Goal: Information Seeking & Learning: Learn about a topic

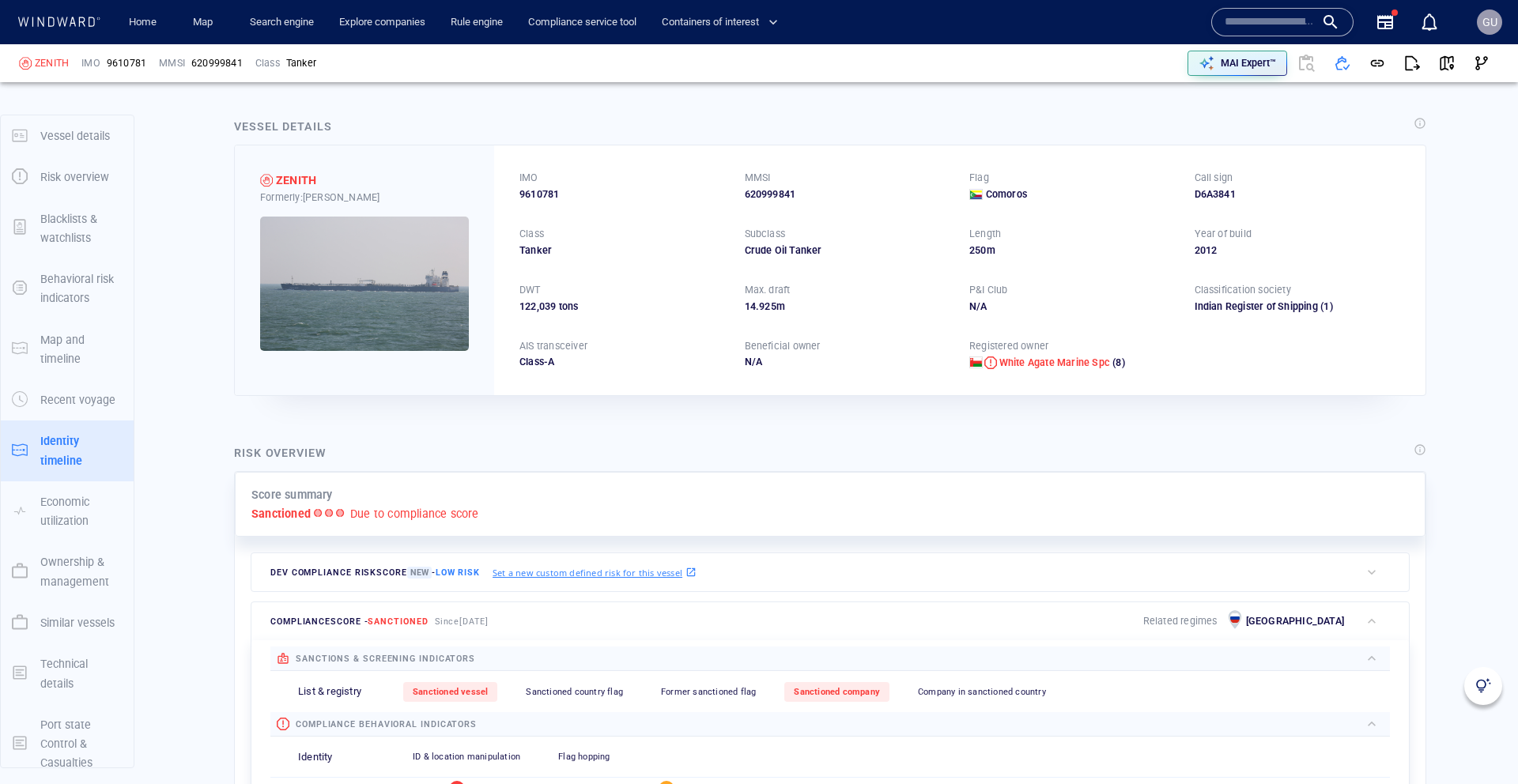
scroll to position [3105, 0]
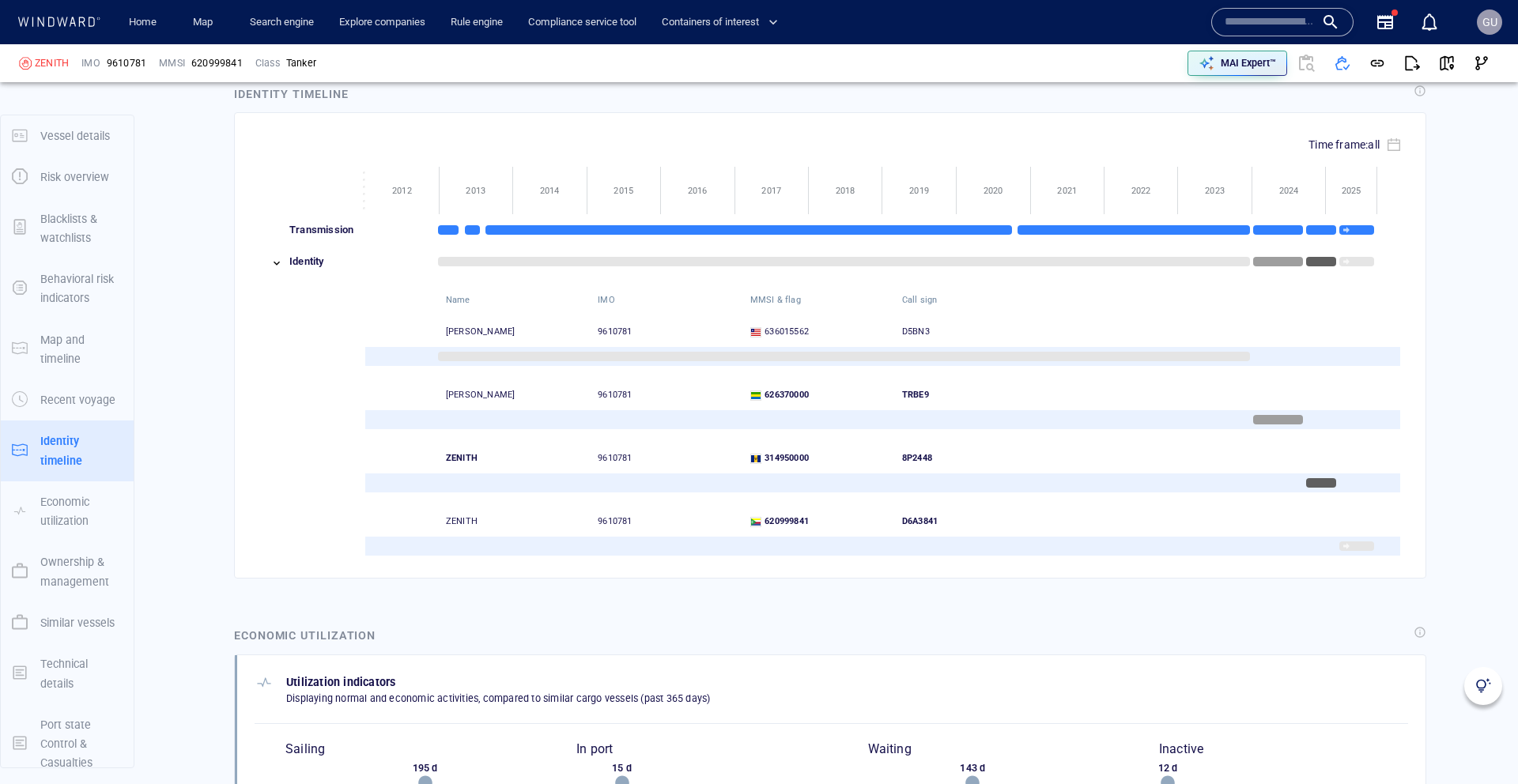
click at [1152, 630] on div "Economic utilization" at bounding box center [830, 637] width 1199 height 28
click at [1415, 602] on div "Vessel details ZENITH Formerly: NIKOLAY ZUYEV IMO 9610781 MMSI 620999841 Flag C…" at bounding box center [830, 20] width 1375 height 6064
click at [1458, 175] on div "Vessel details ZENITH Formerly: NIKOLAY ZUYEV IMO 9610781 MMSI 620999841 Flag C…" at bounding box center [830, 20] width 1375 height 6064
click at [1482, 679] on img at bounding box center [1483, 685] width 15 height 15
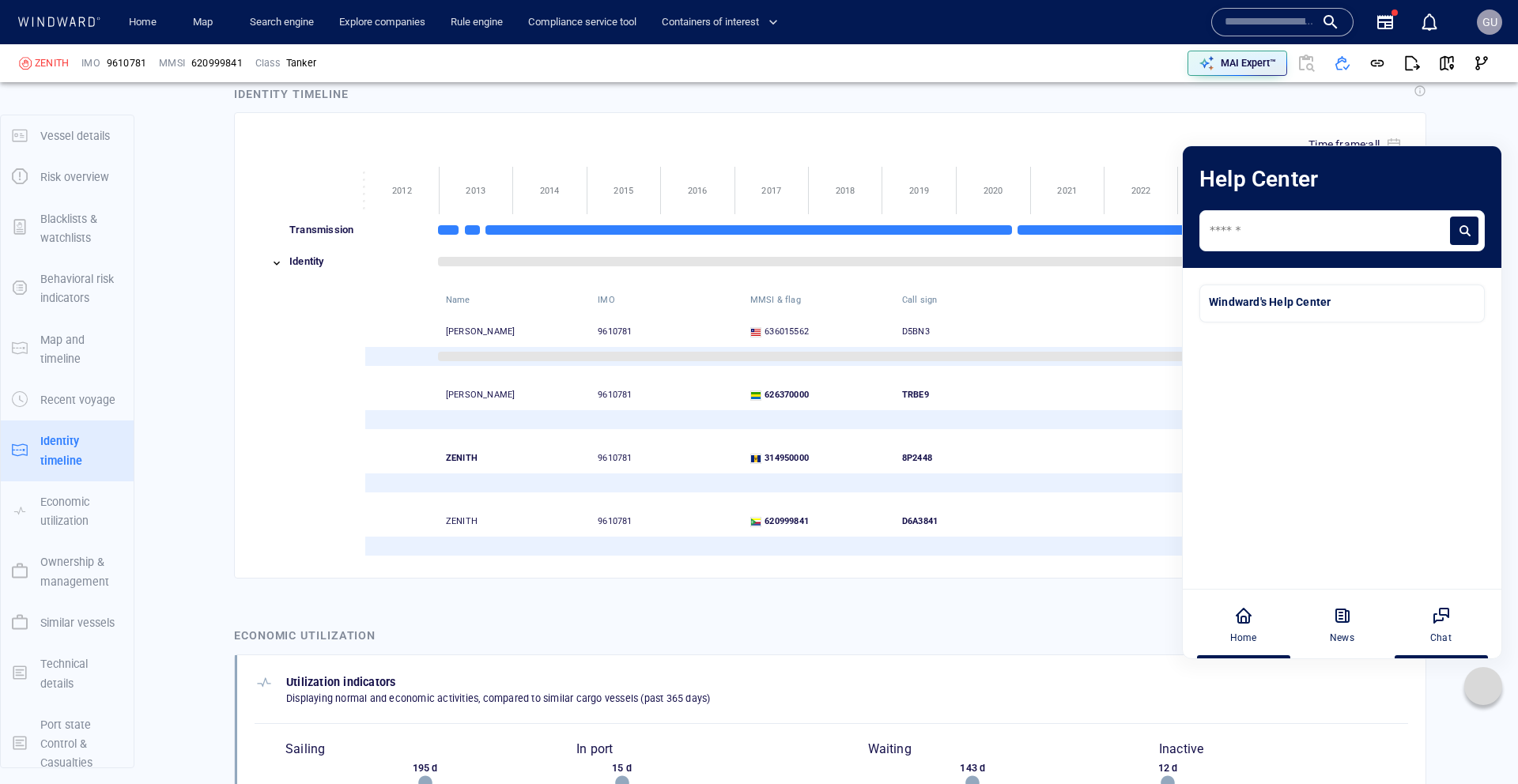
click at [1438, 617] on icon at bounding box center [1441, 615] width 19 height 19
click at [1446, 623] on icon at bounding box center [1441, 615] width 19 height 19
click at [1346, 634] on div "News" at bounding box center [1342, 637] width 24 height 14
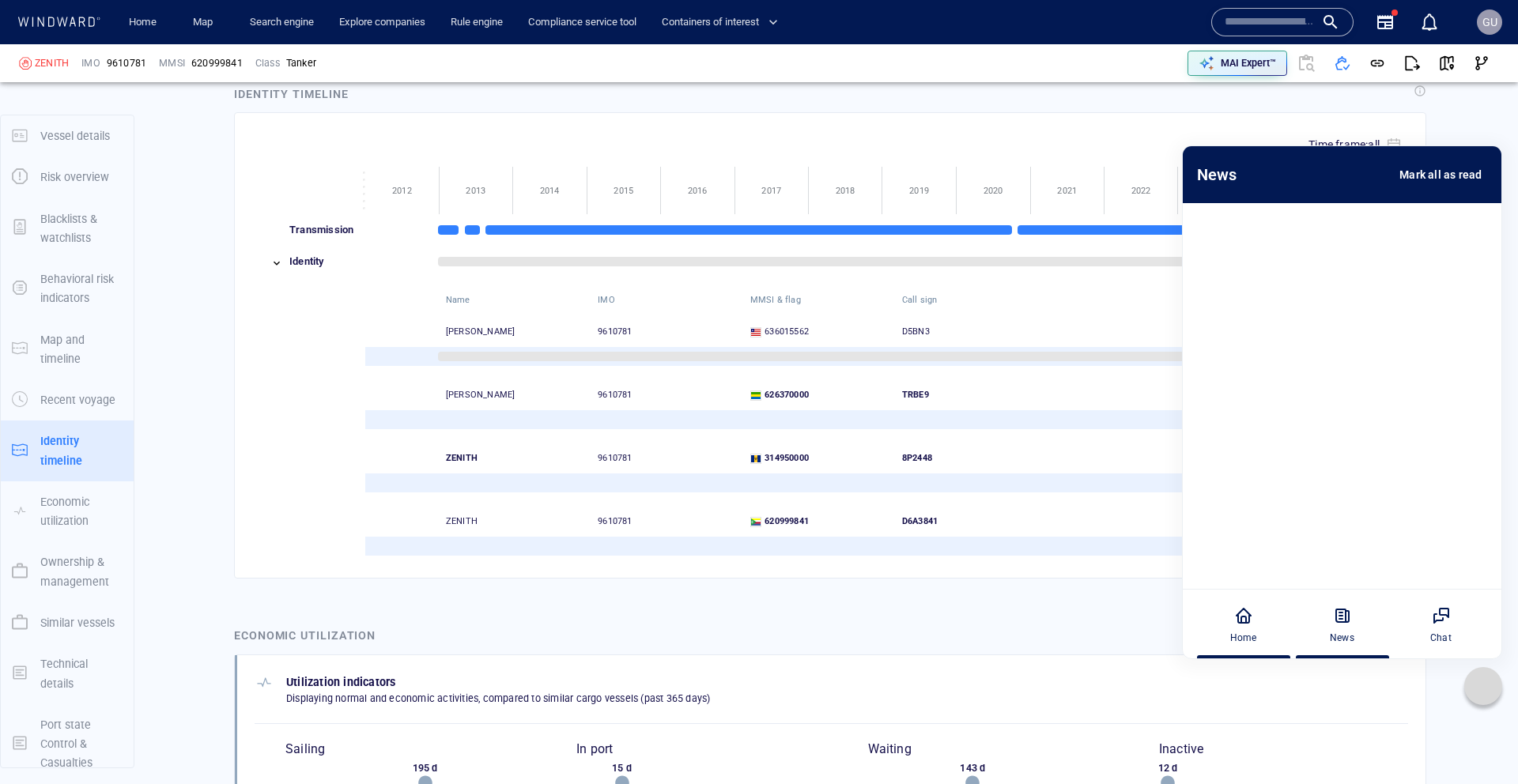
click at [1219, 633] on div "Home" at bounding box center [1244, 624] width 88 height 69
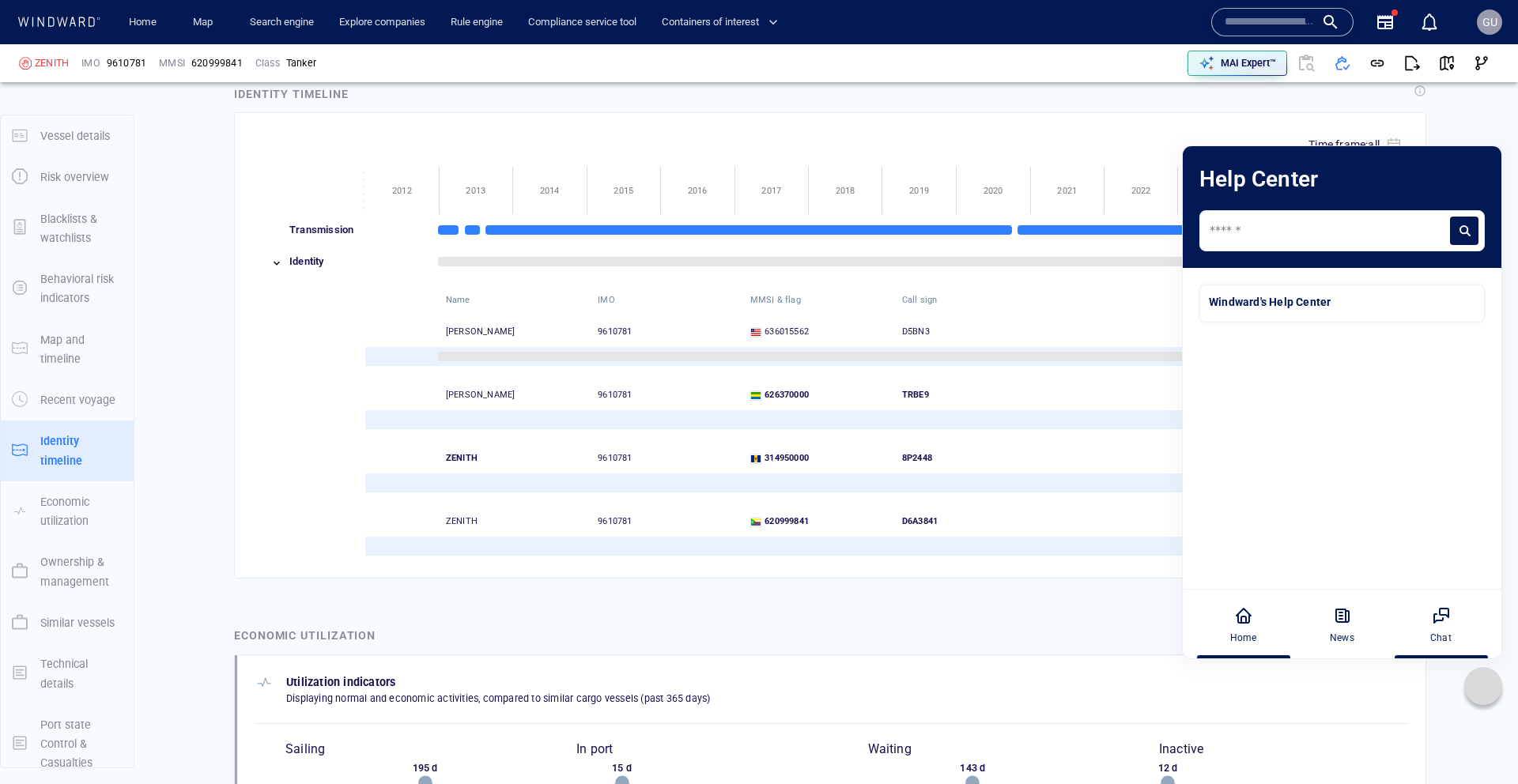
click at [1446, 617] on icon at bounding box center [1441, 615] width 19 height 19
click at [1355, 637] on div "News" at bounding box center [1342, 624] width 88 height 69
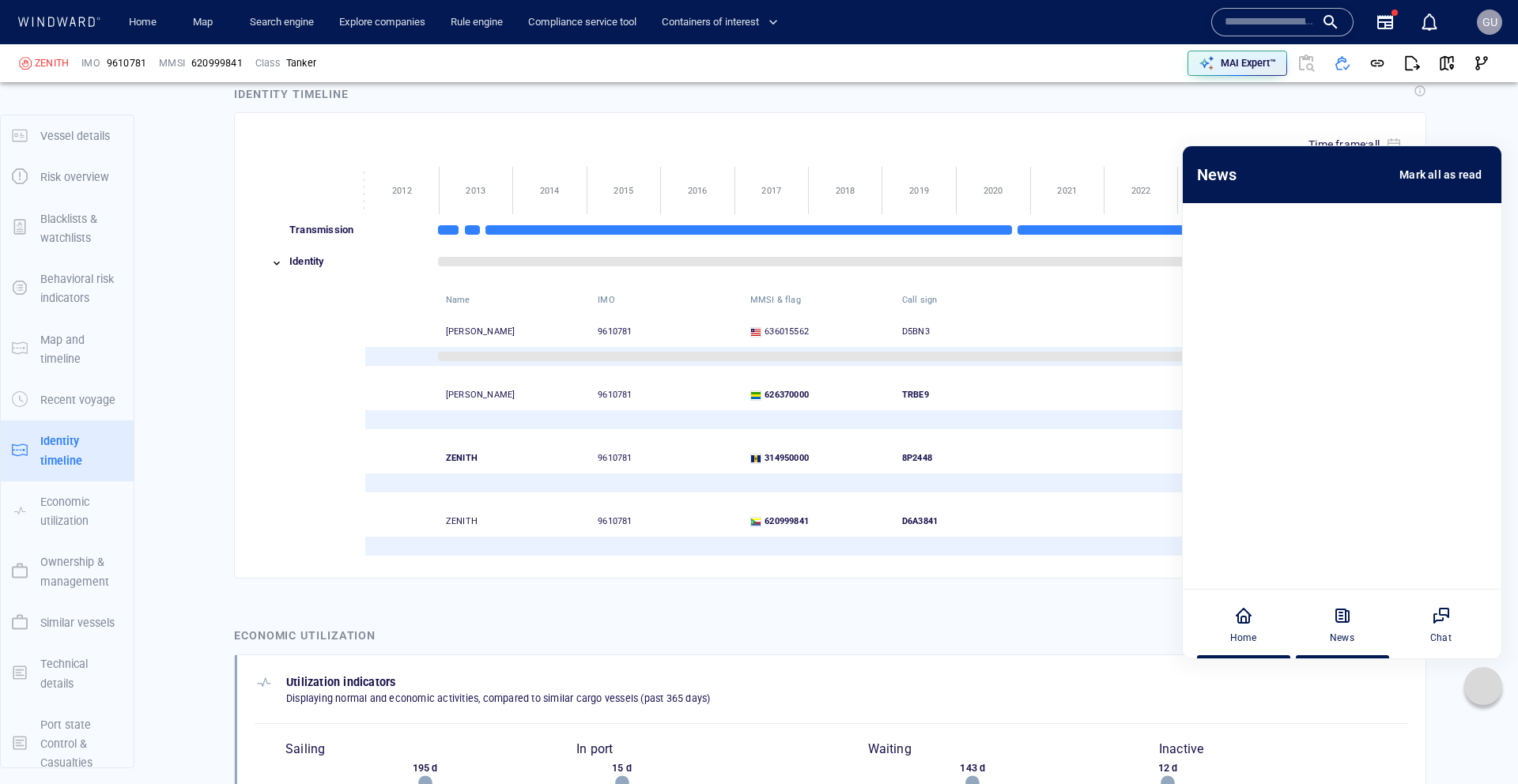
click at [1265, 634] on div "Home" at bounding box center [1244, 624] width 88 height 69
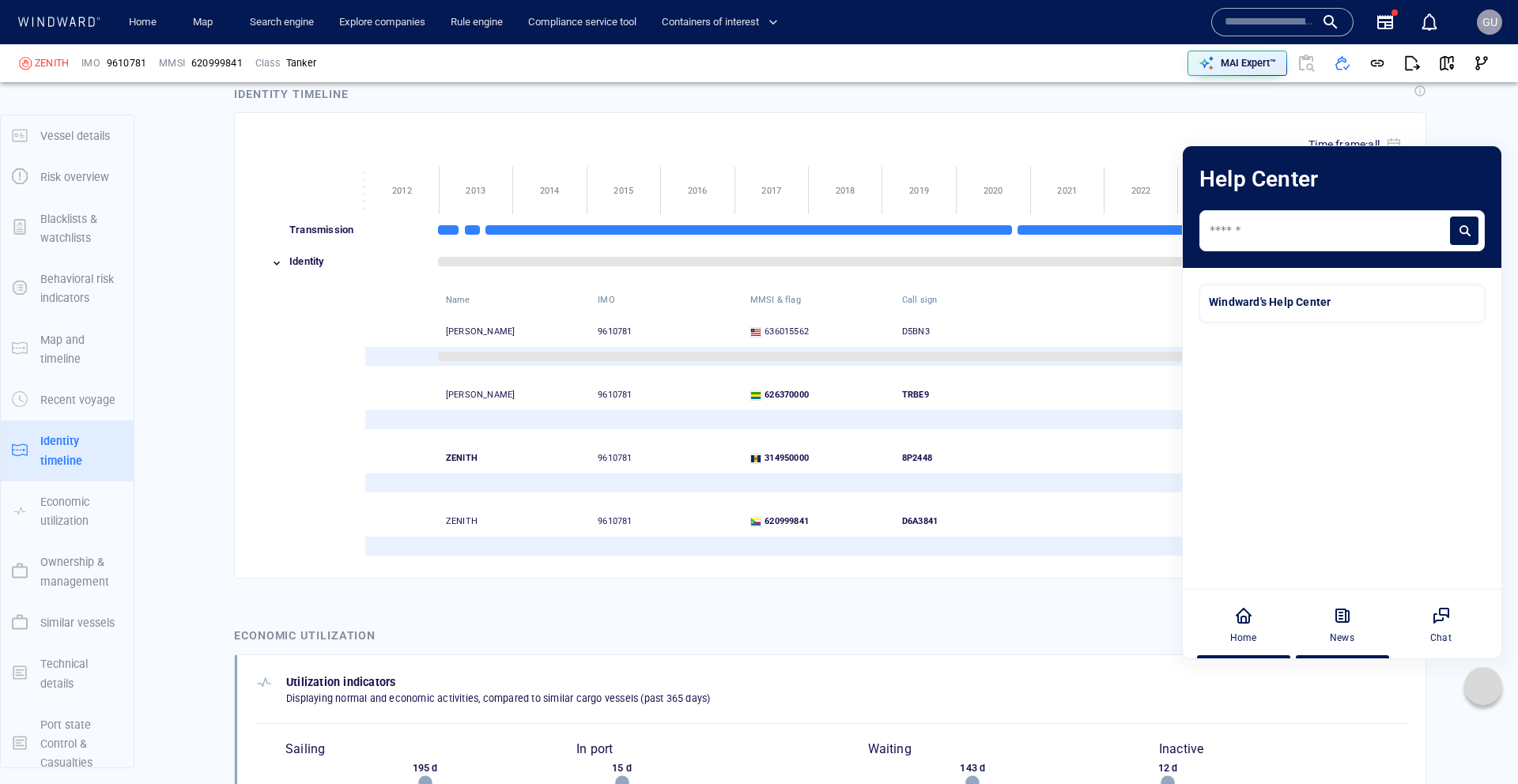
click at [1342, 622] on icon at bounding box center [1343, 616] width 13 height 13
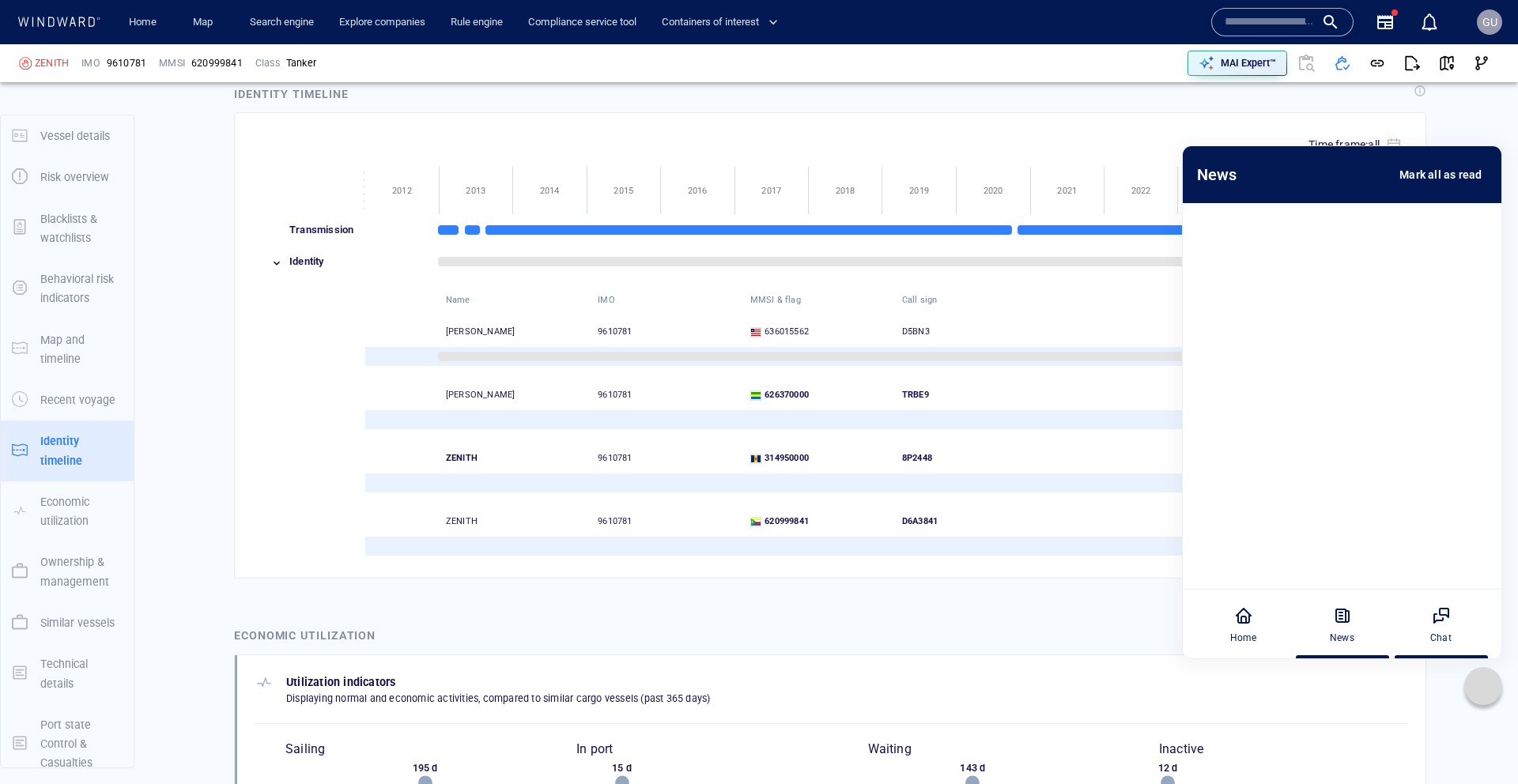
click at [1463, 624] on div "Chat" at bounding box center [1441, 624] width 88 height 69
click at [1252, 610] on icon at bounding box center [1243, 615] width 19 height 19
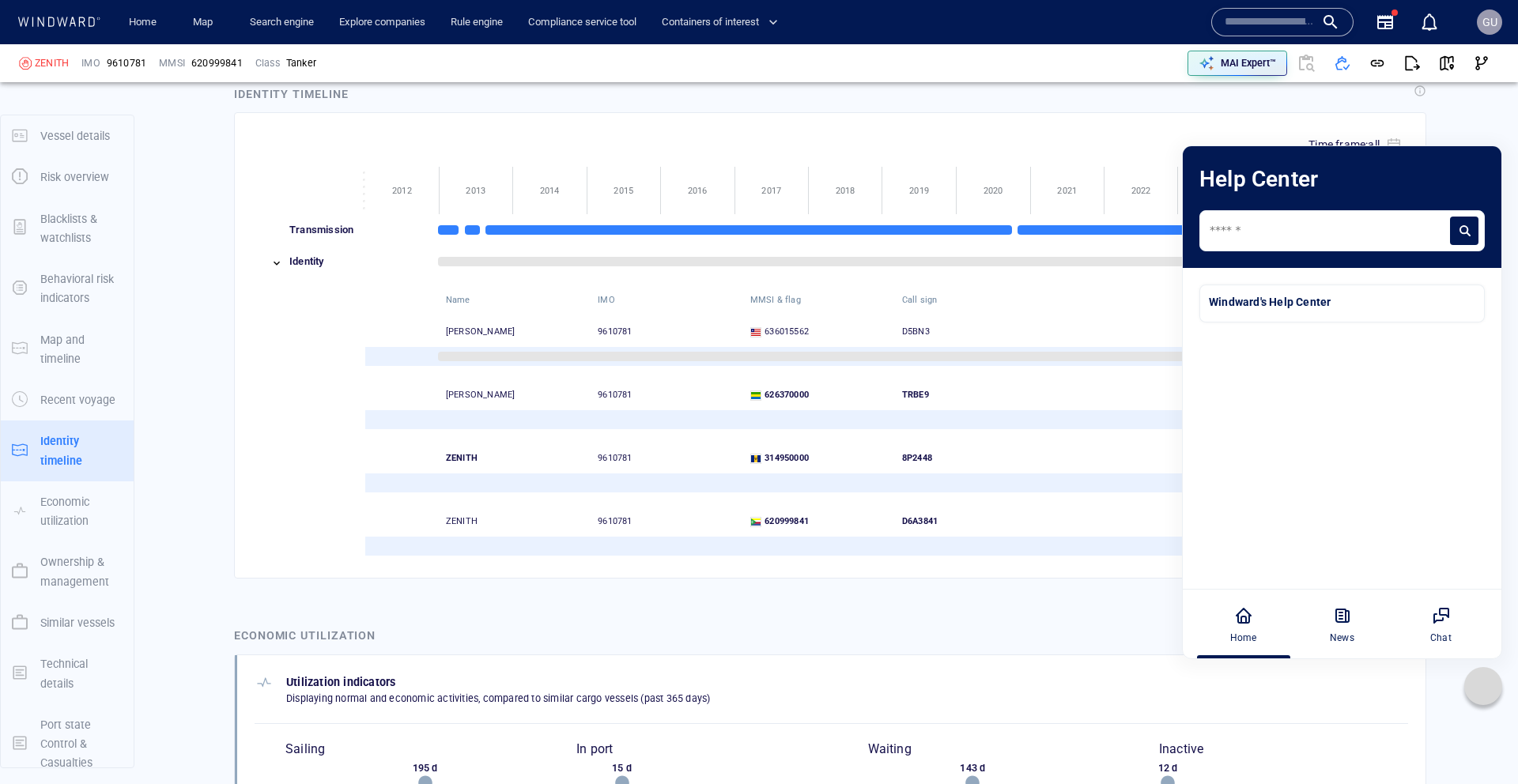
click at [1485, 691] on icon at bounding box center [1483, 685] width 15 height 15
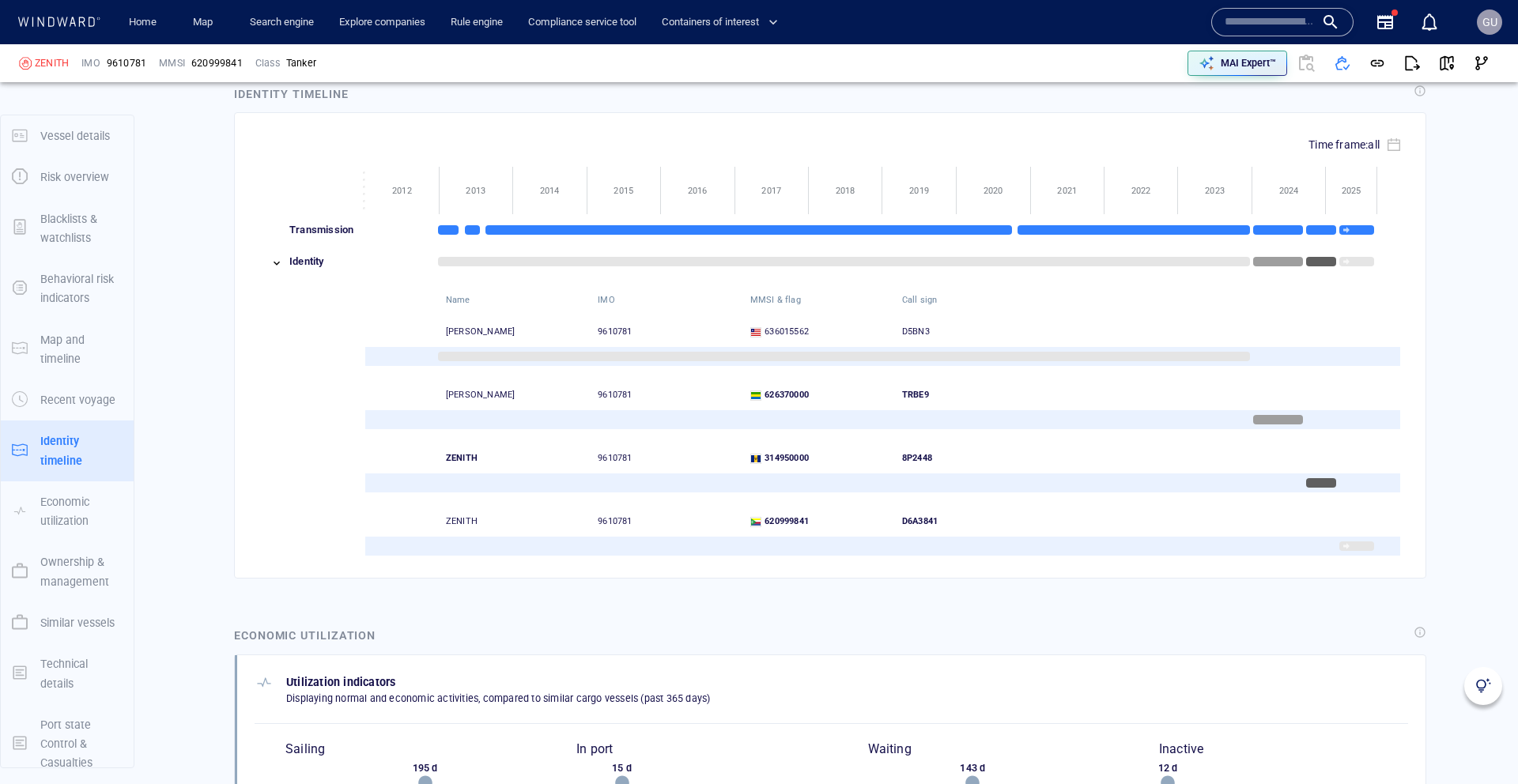
click at [1485, 691] on img at bounding box center [1483, 685] width 15 height 15
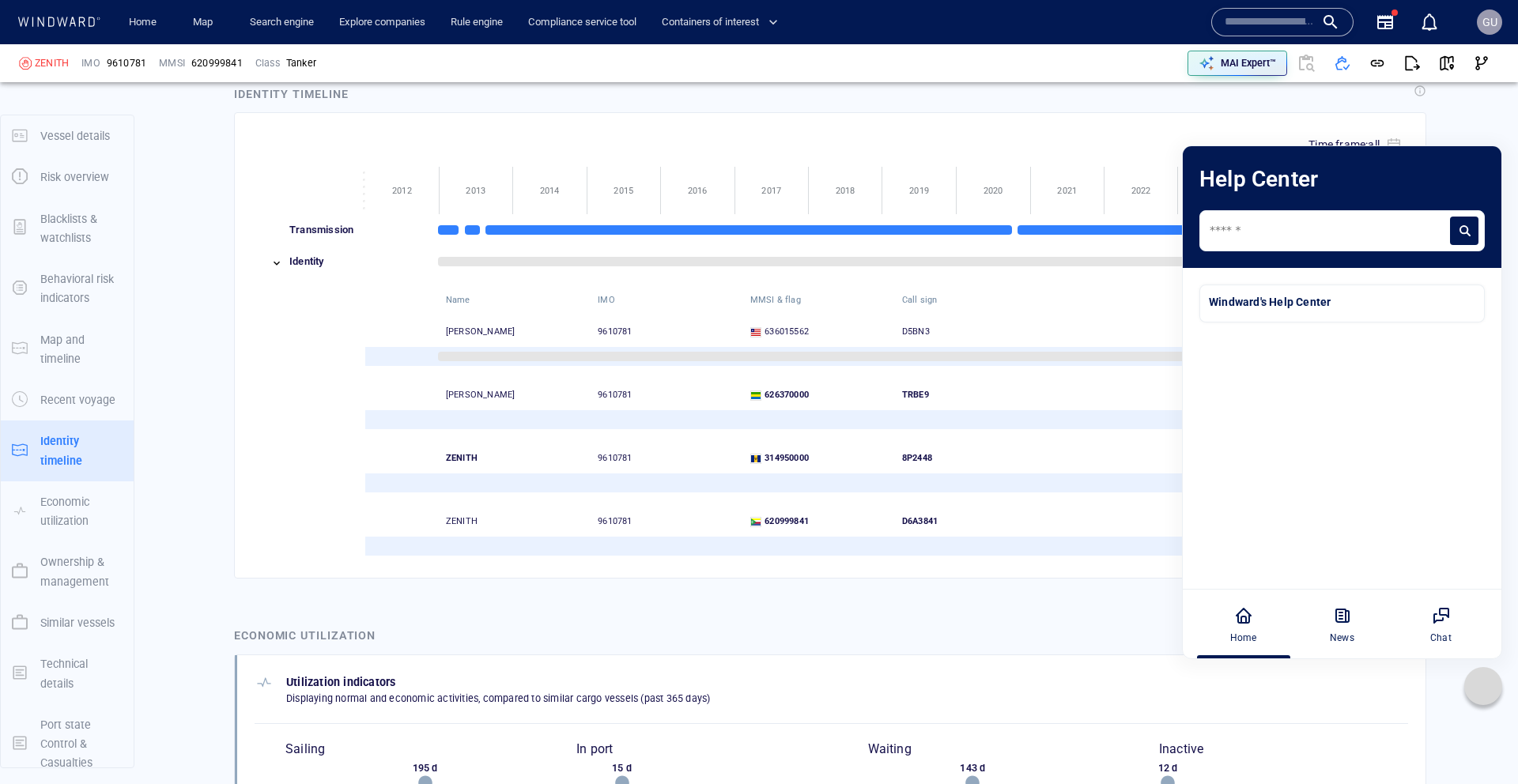
click at [1481, 686] on icon at bounding box center [1483, 686] width 8 height 4
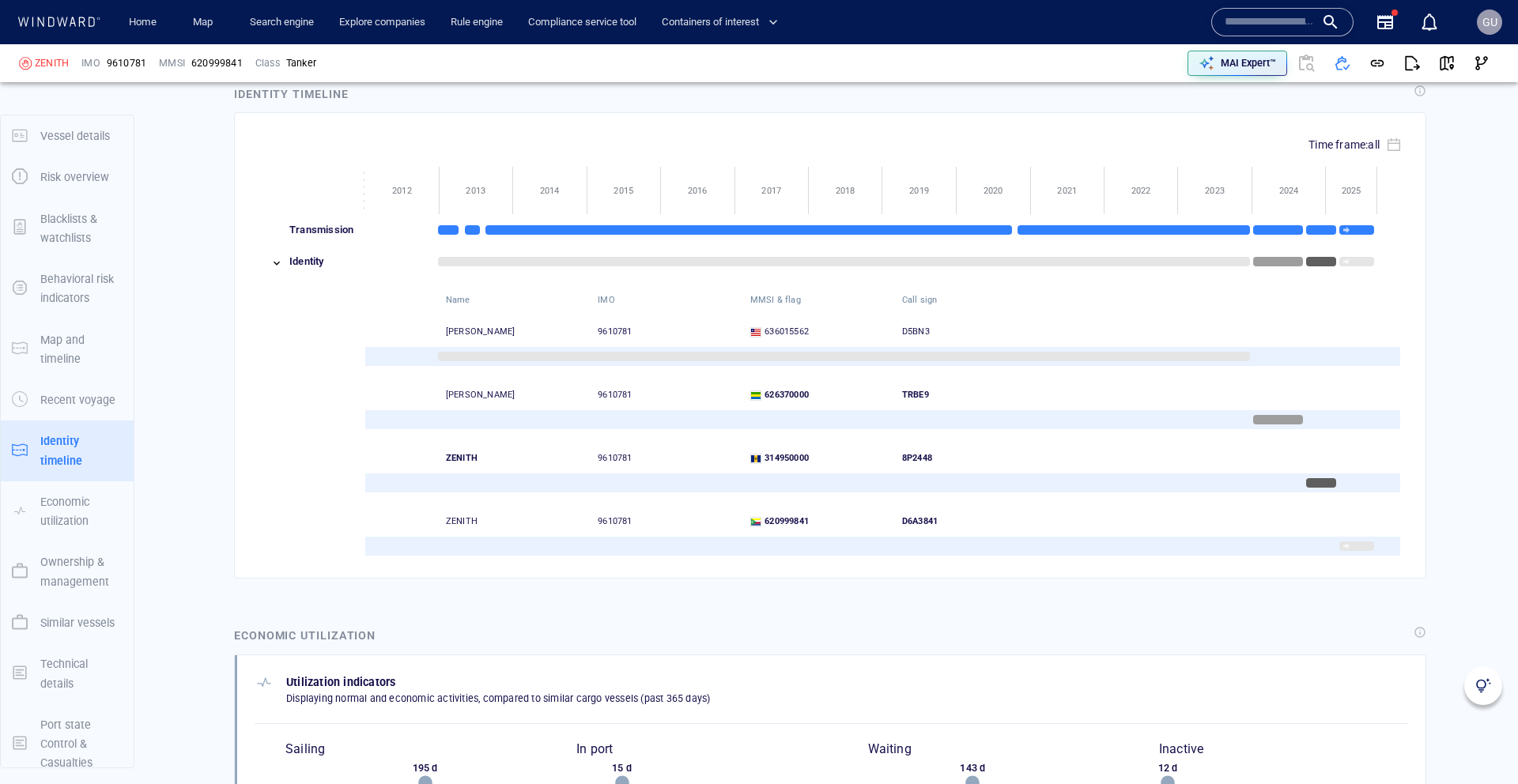
click at [1481, 686] on img at bounding box center [1483, 685] width 15 height 15
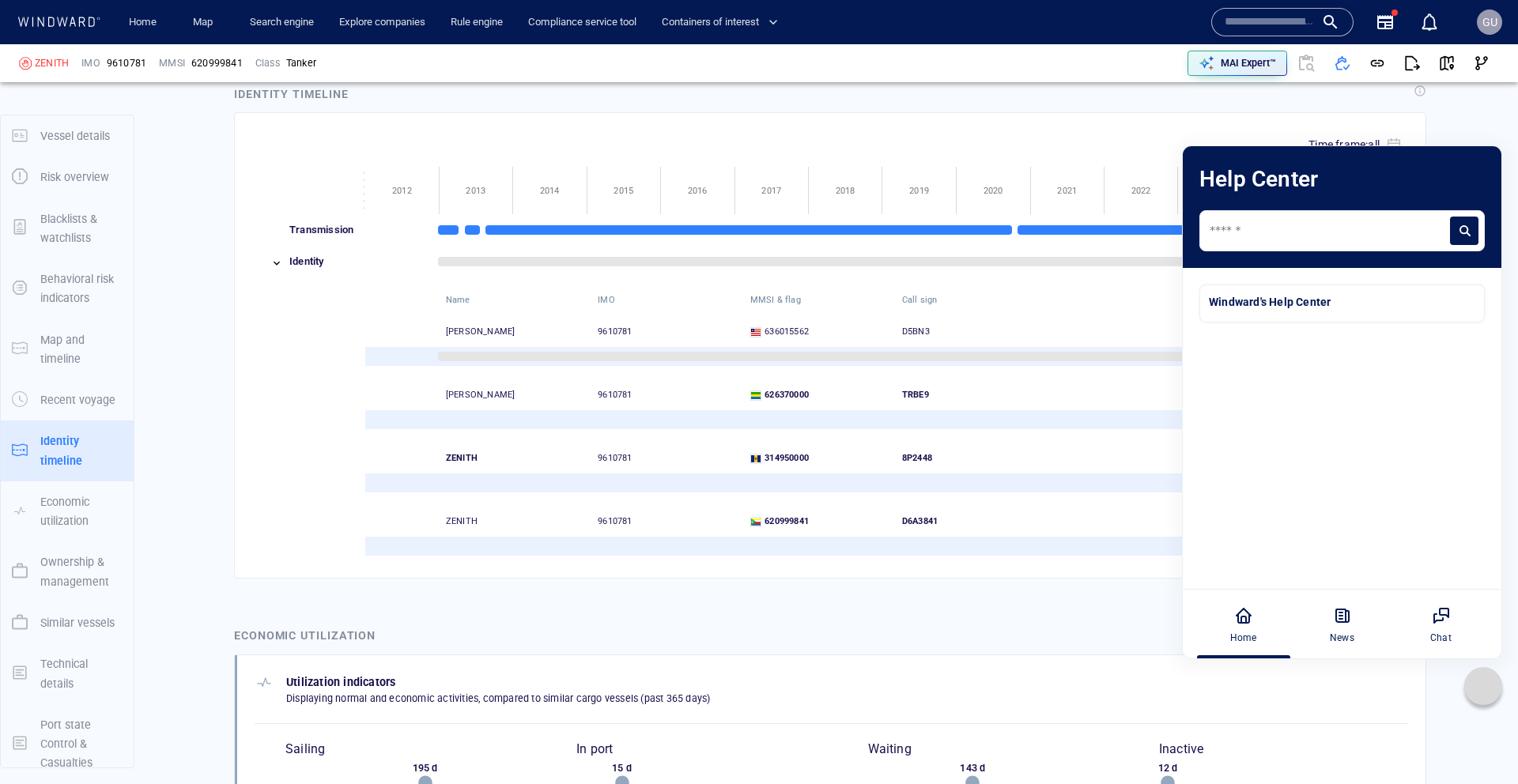
click at [1481, 686] on icon at bounding box center [1483, 686] width 8 height 4
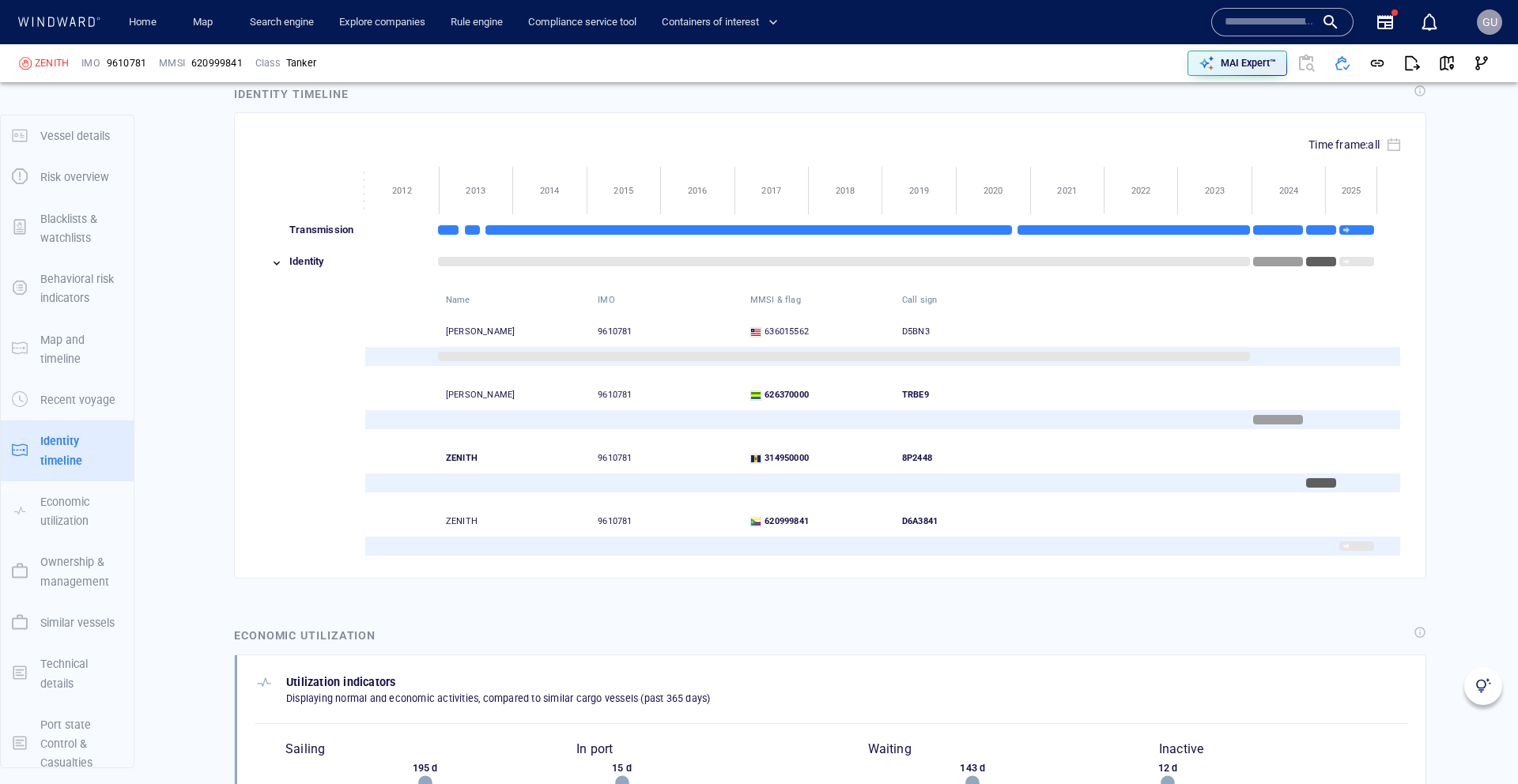
click at [1481, 686] on img at bounding box center [1483, 685] width 15 height 15
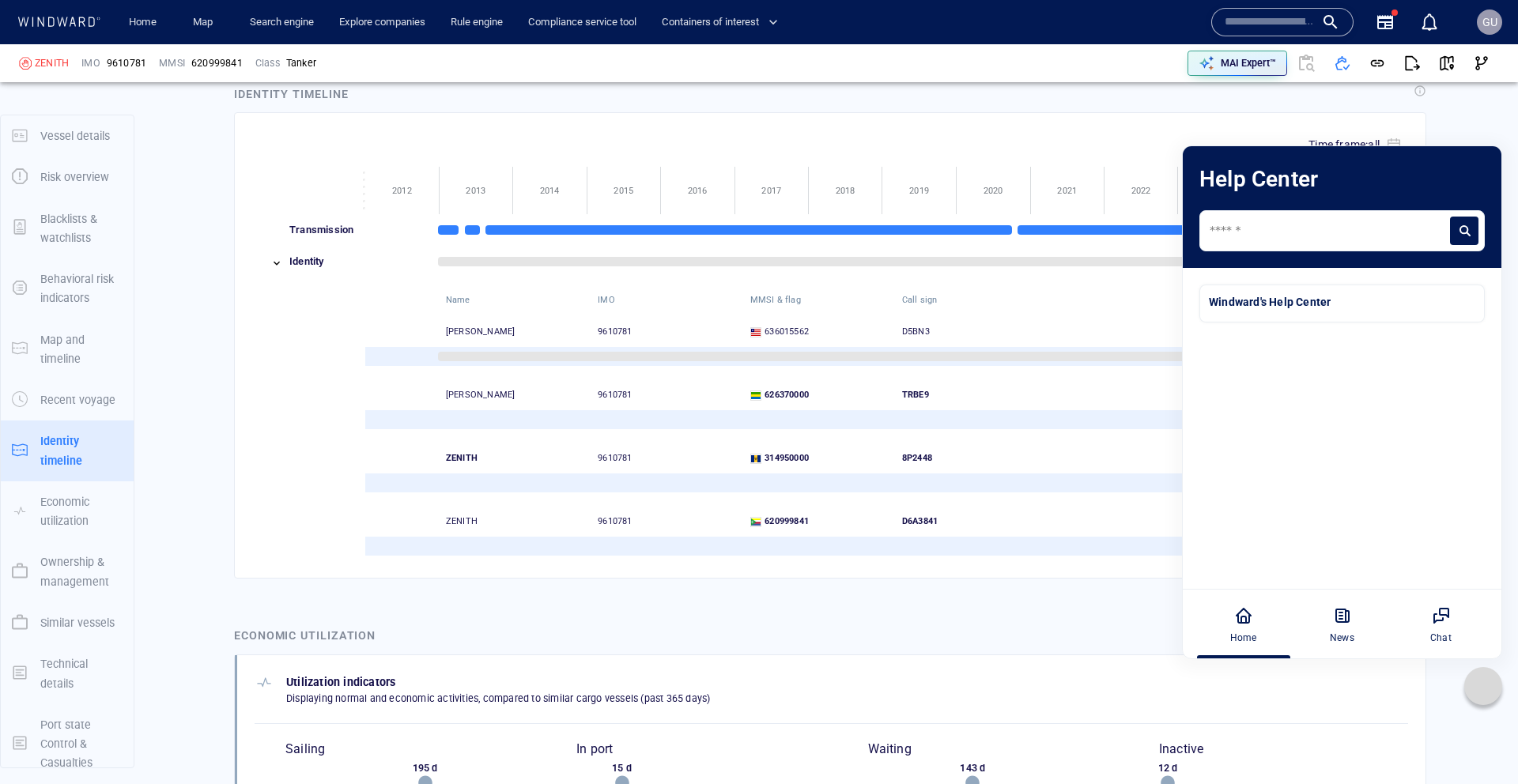
click at [1249, 306] on div "Windward's Help Center" at bounding box center [1341, 302] width 266 height 16
click at [1283, 231] on textarea at bounding box center [1328, 226] width 238 height 20
click at [1328, 615] on div "News" at bounding box center [1342, 624] width 88 height 69
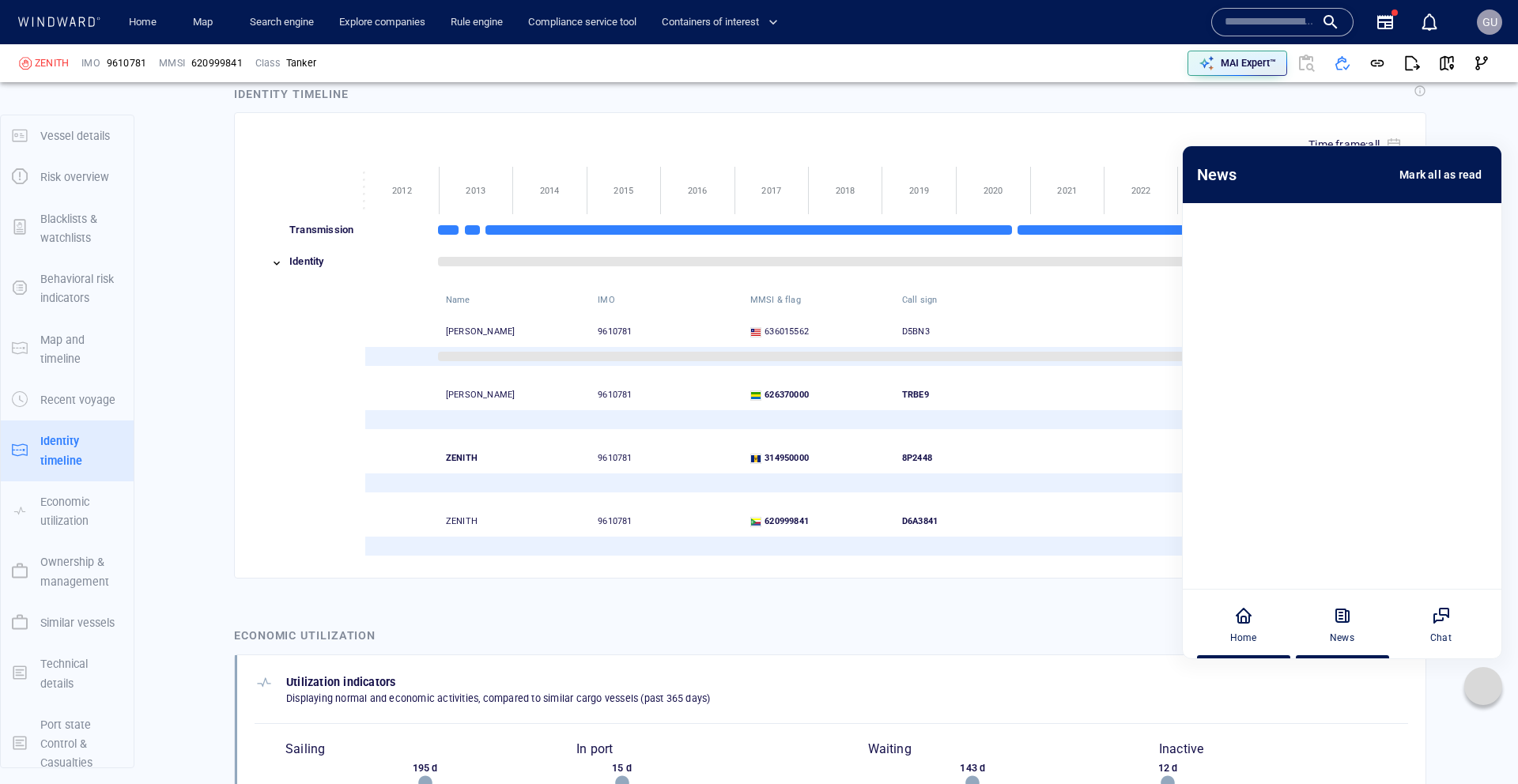
click at [1252, 614] on icon at bounding box center [1243, 615] width 19 height 19
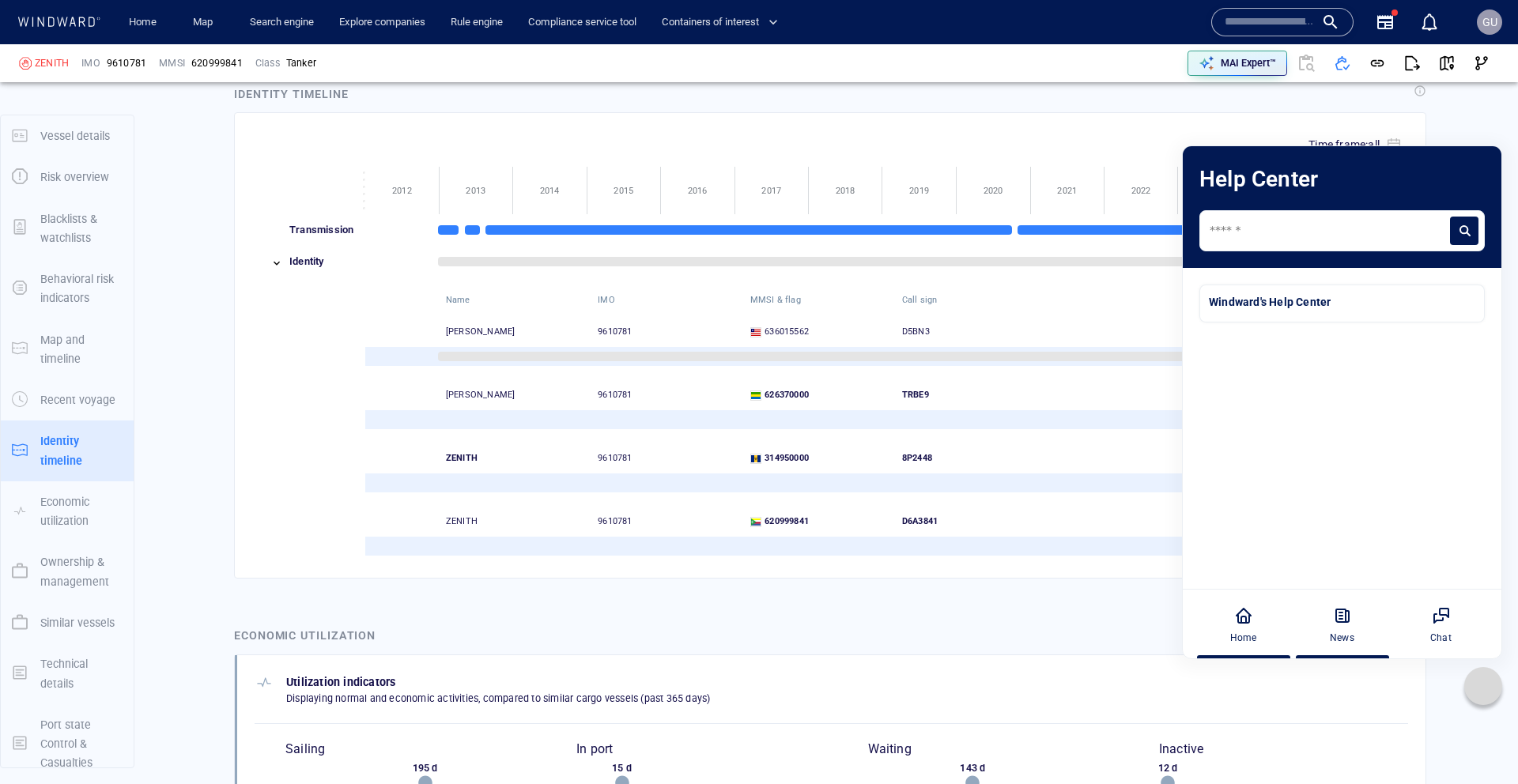
click at [1317, 617] on div "News" at bounding box center [1342, 624] width 88 height 69
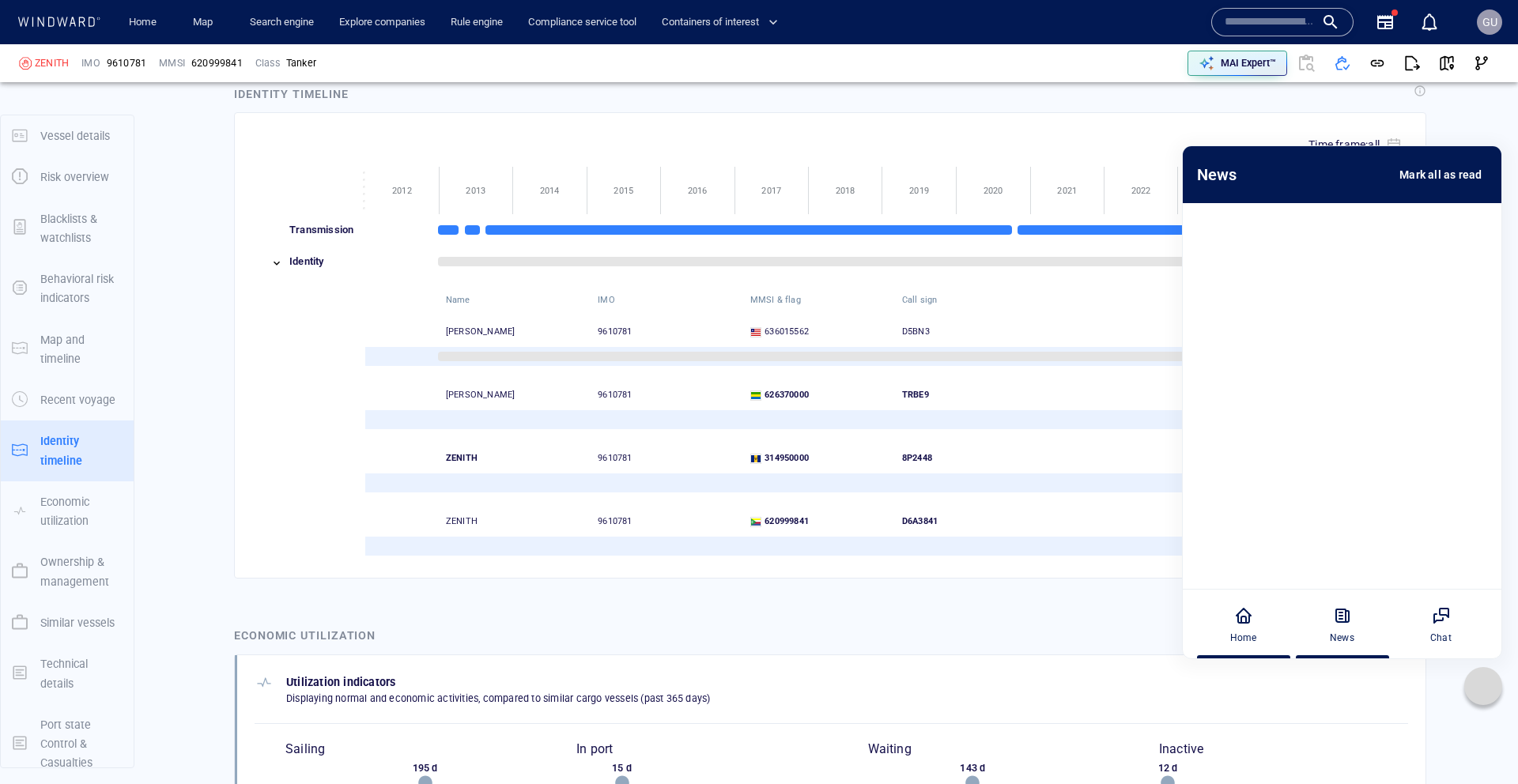
click at [1261, 626] on div "Home" at bounding box center [1244, 624] width 88 height 69
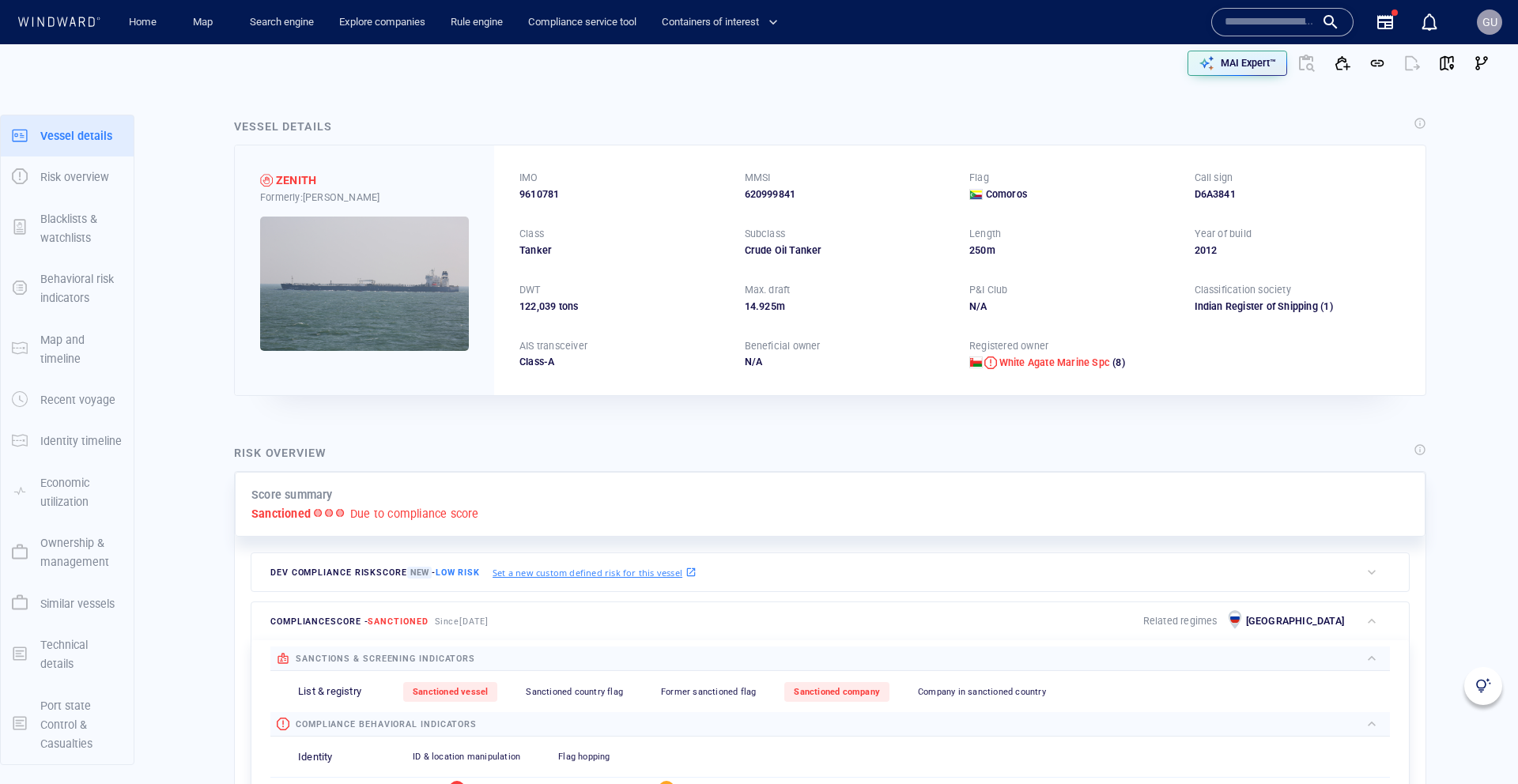
click at [1481, 684] on img at bounding box center [1483, 685] width 15 height 15
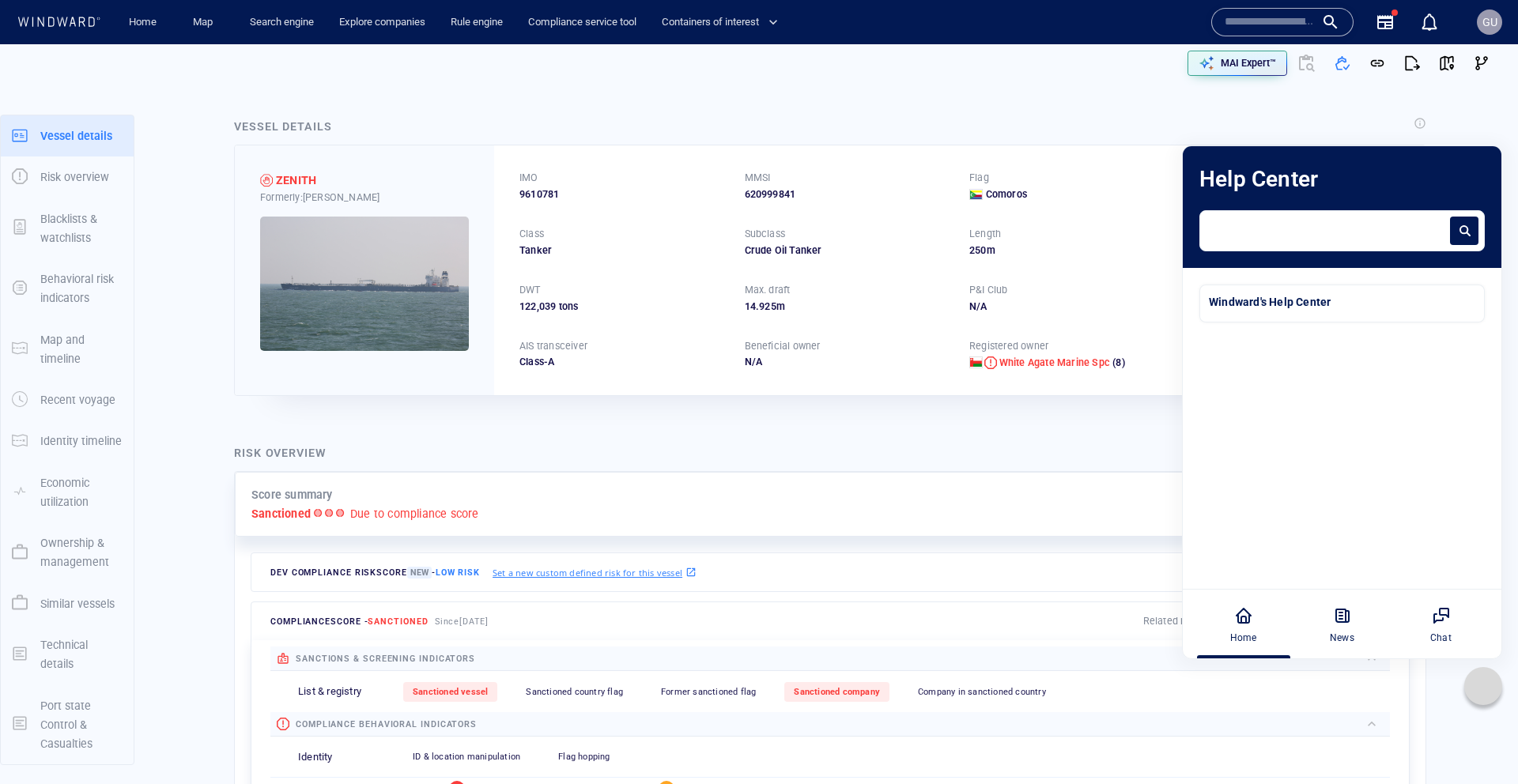
click at [1269, 230] on textarea at bounding box center [1328, 226] width 238 height 20
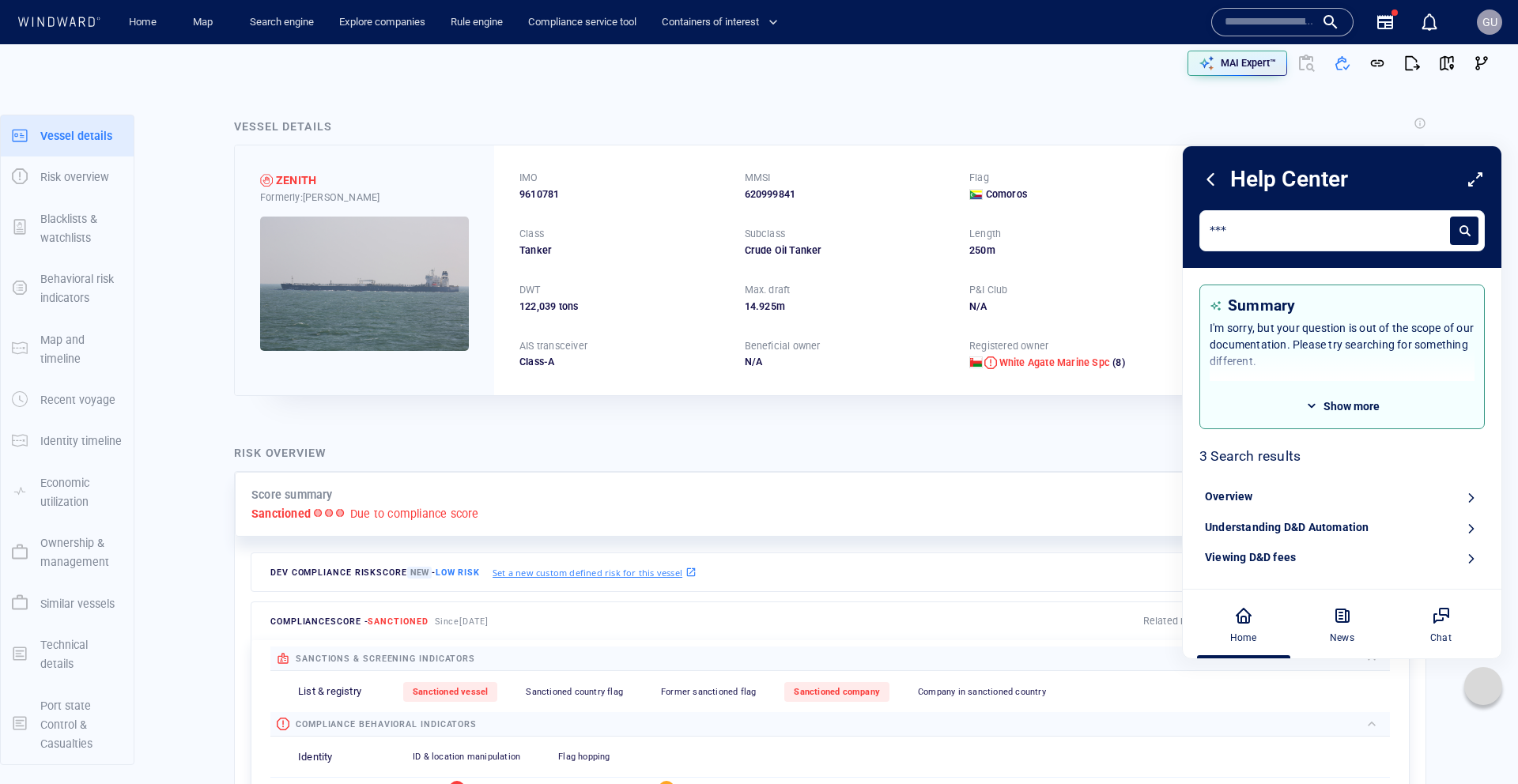
scroll to position [2, 0]
type textarea "***"
click at [1437, 528] on div "Understanding D&D Automation" at bounding box center [1342, 527] width 285 height 31
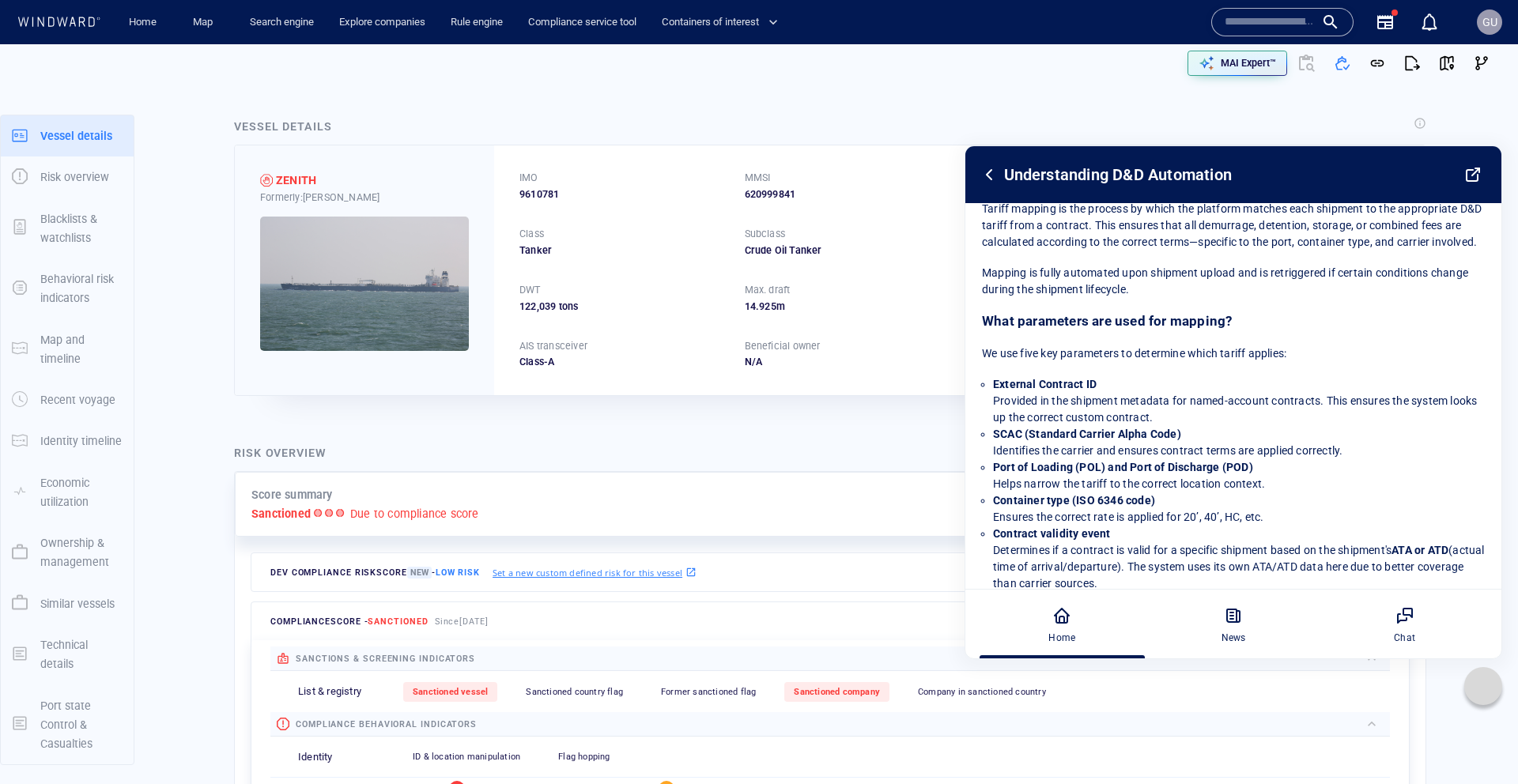
scroll to position [0, 0]
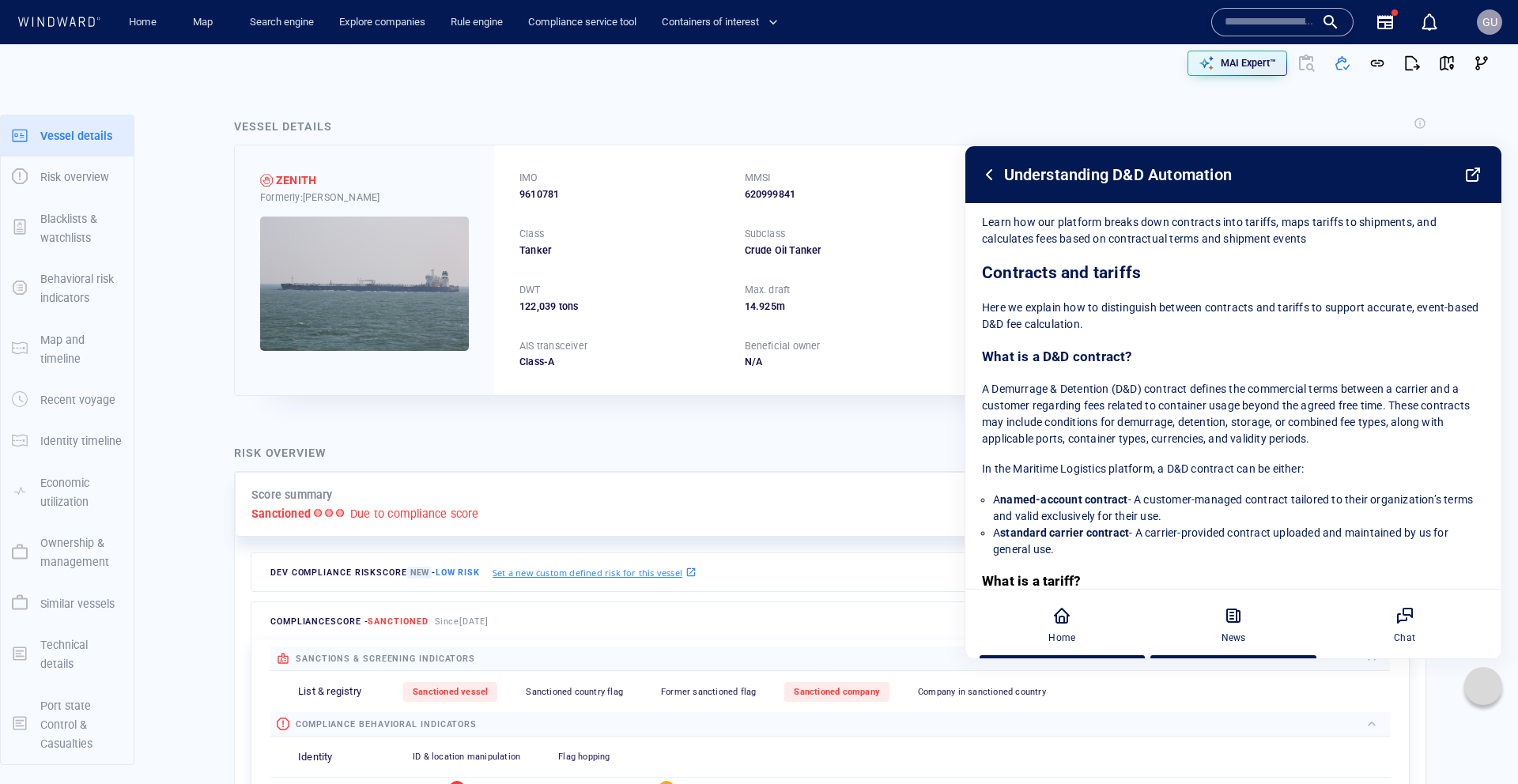
click at [1237, 617] on icon at bounding box center [1233, 615] width 19 height 19
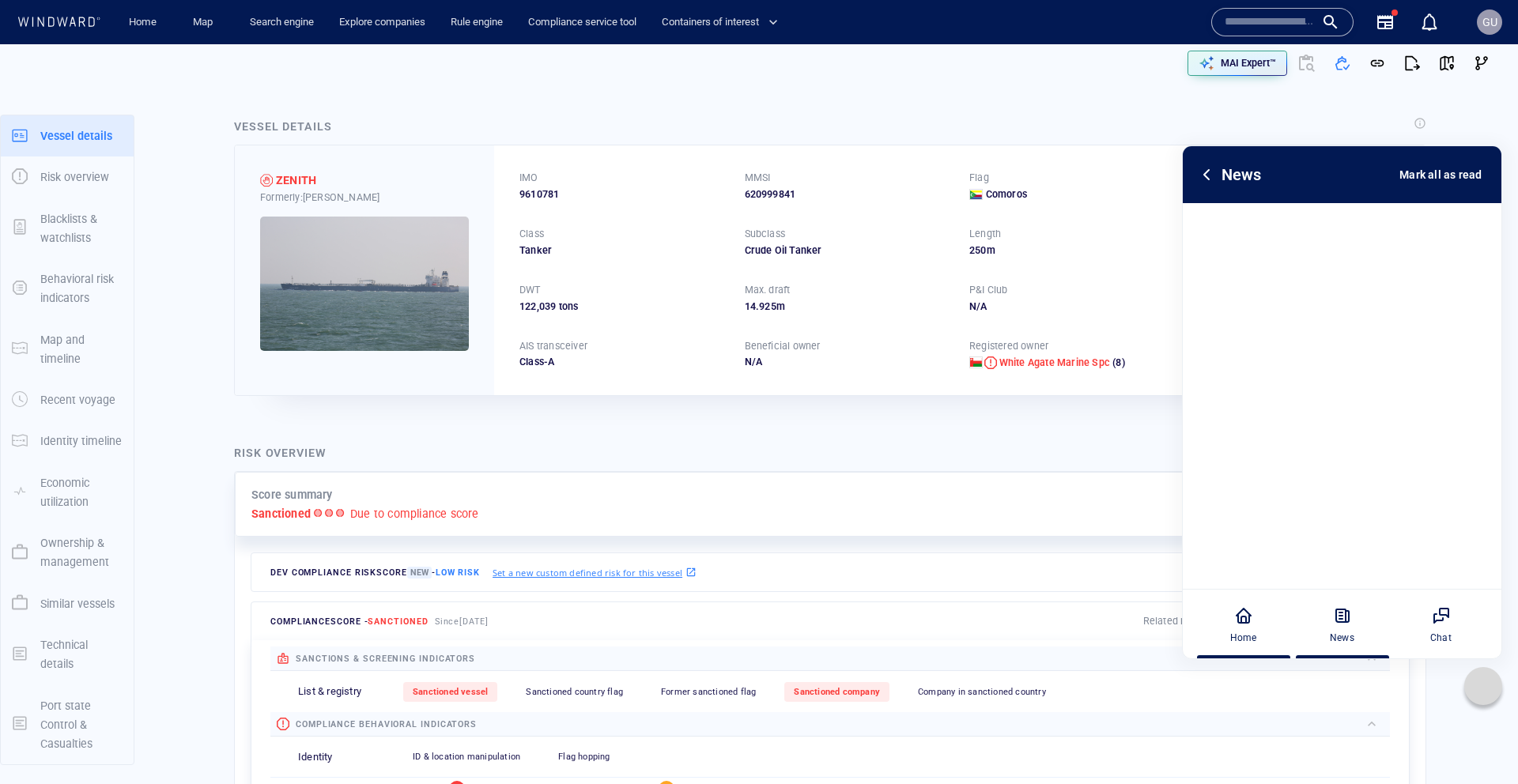
click at [1241, 627] on div "Home" at bounding box center [1244, 624] width 88 height 69
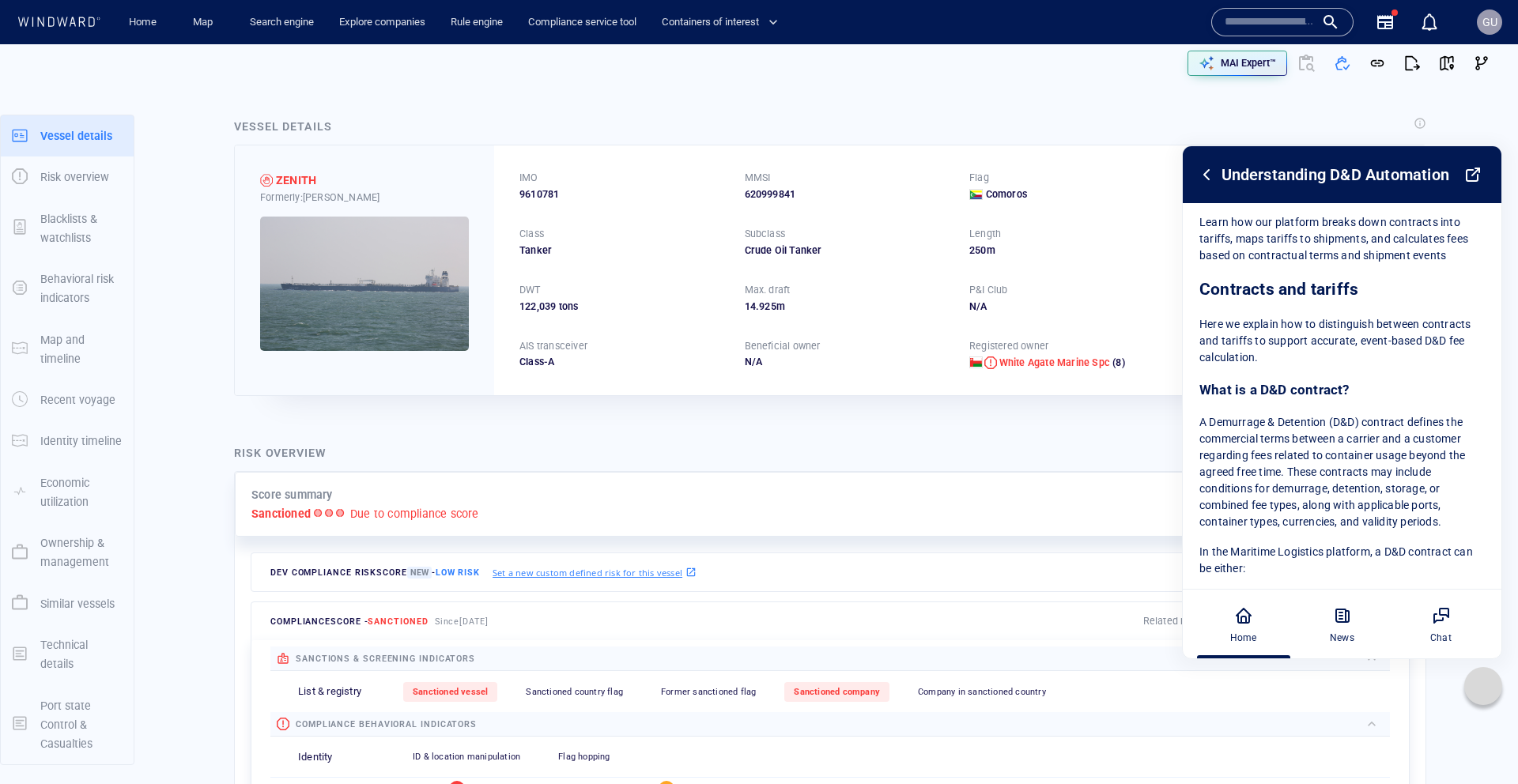
click at [1207, 186] on div "Understanding D&D Automation" at bounding box center [1341, 175] width 318 height 57
click at [1207, 182] on icon at bounding box center [1206, 174] width 19 height 19
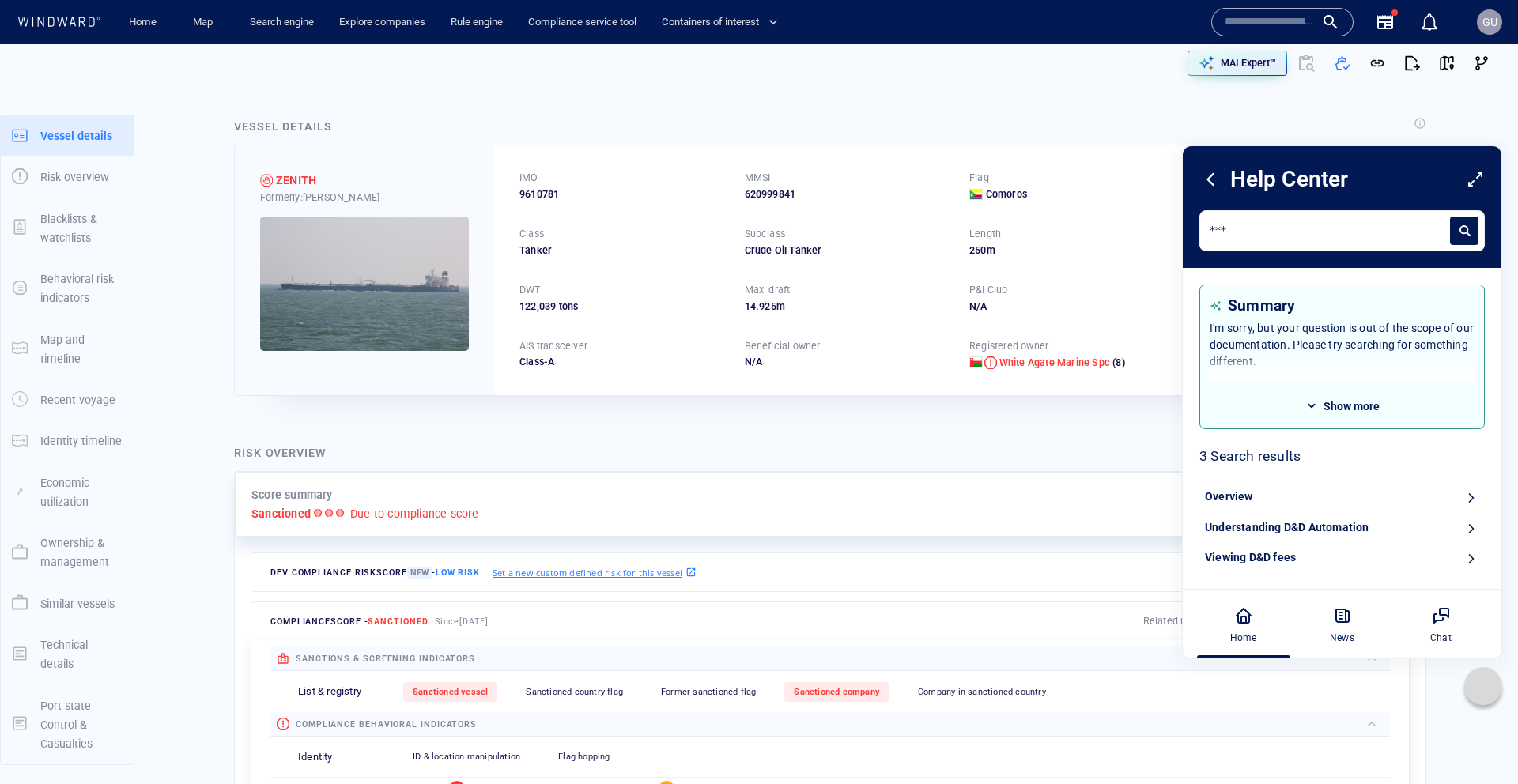
click at [1209, 181] on icon at bounding box center [1210, 180] width 6 height 11
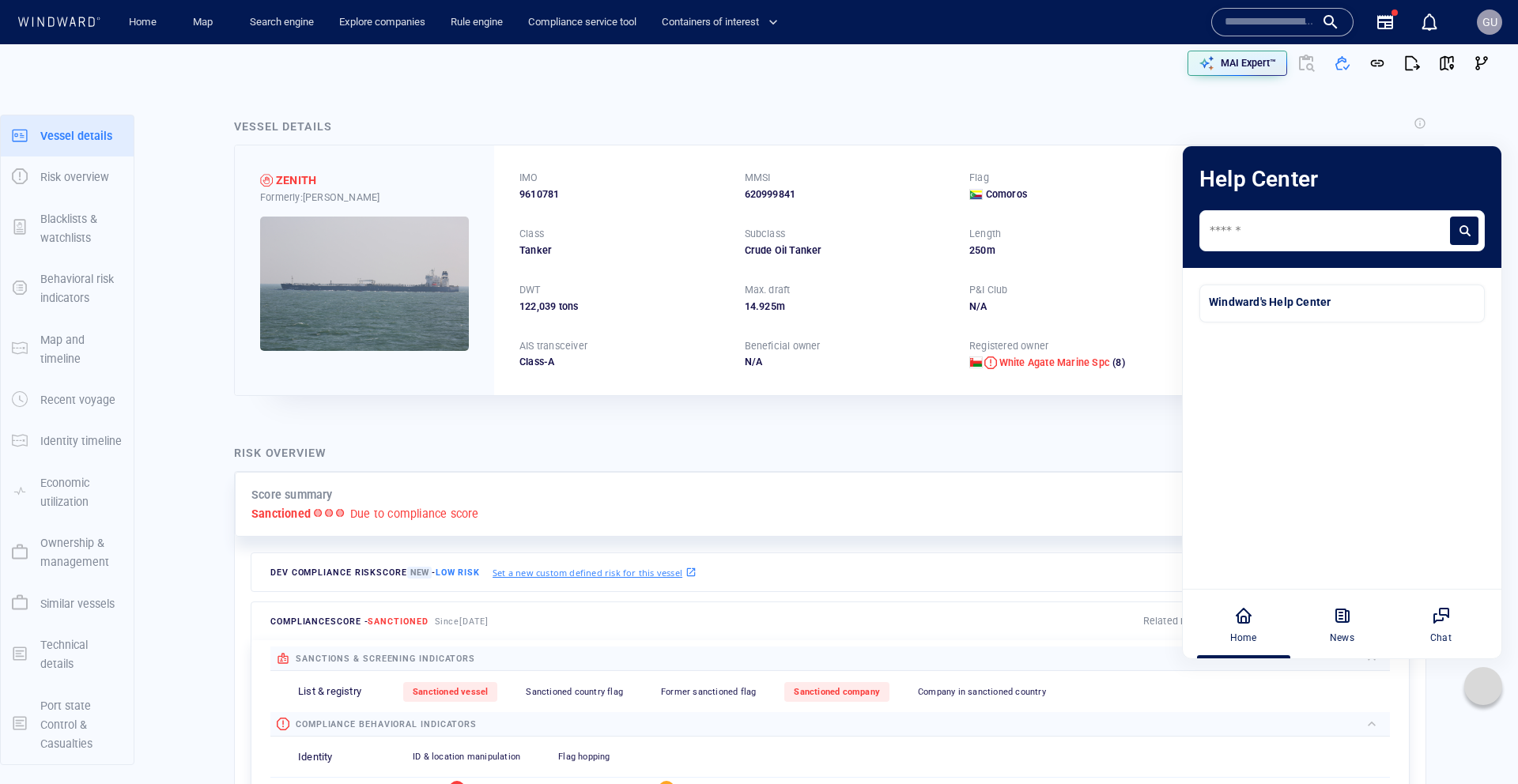
click at [1495, 677] on div at bounding box center [1483, 685] width 38 height 38
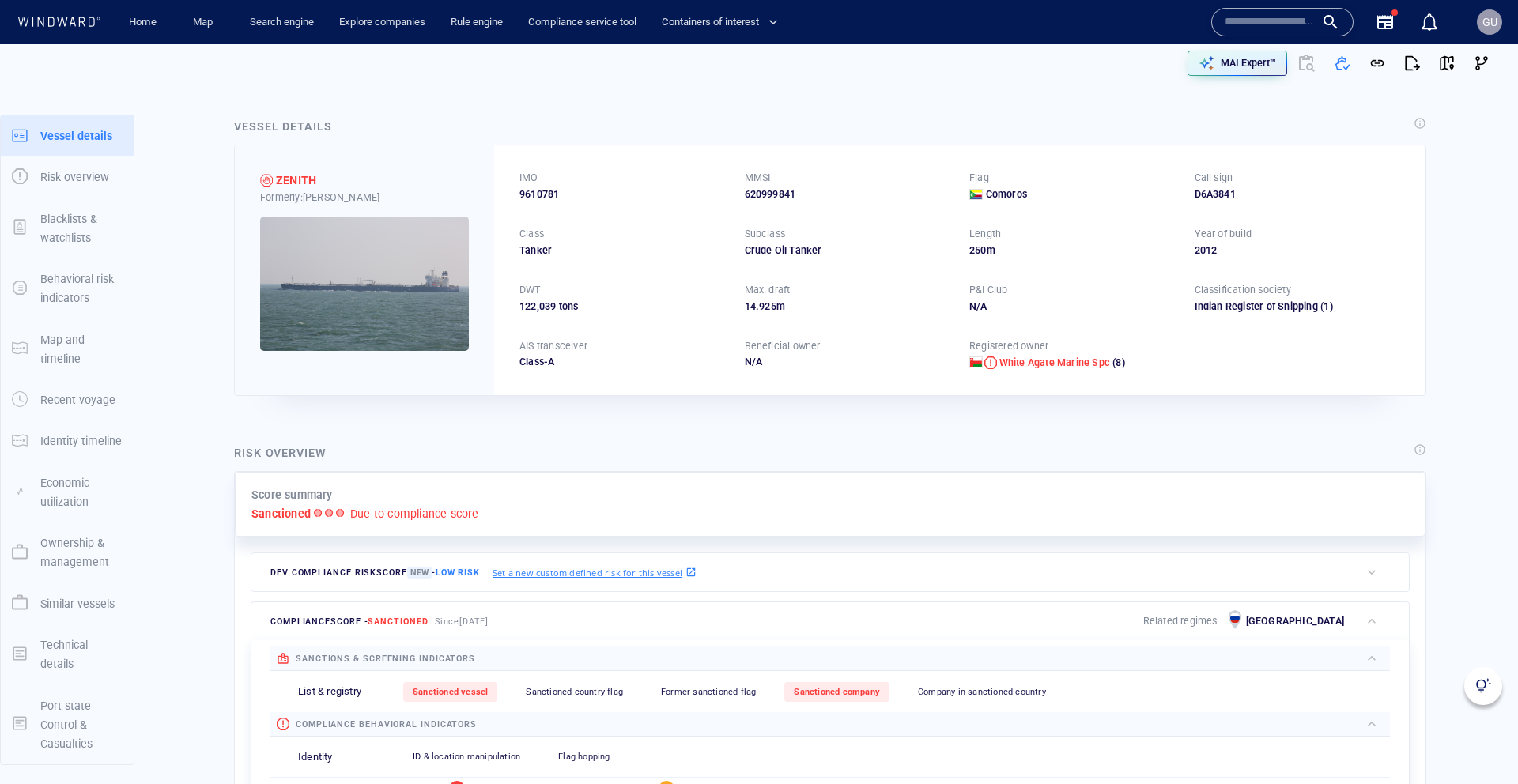
click at [1483, 680] on img at bounding box center [1483, 685] width 15 height 15
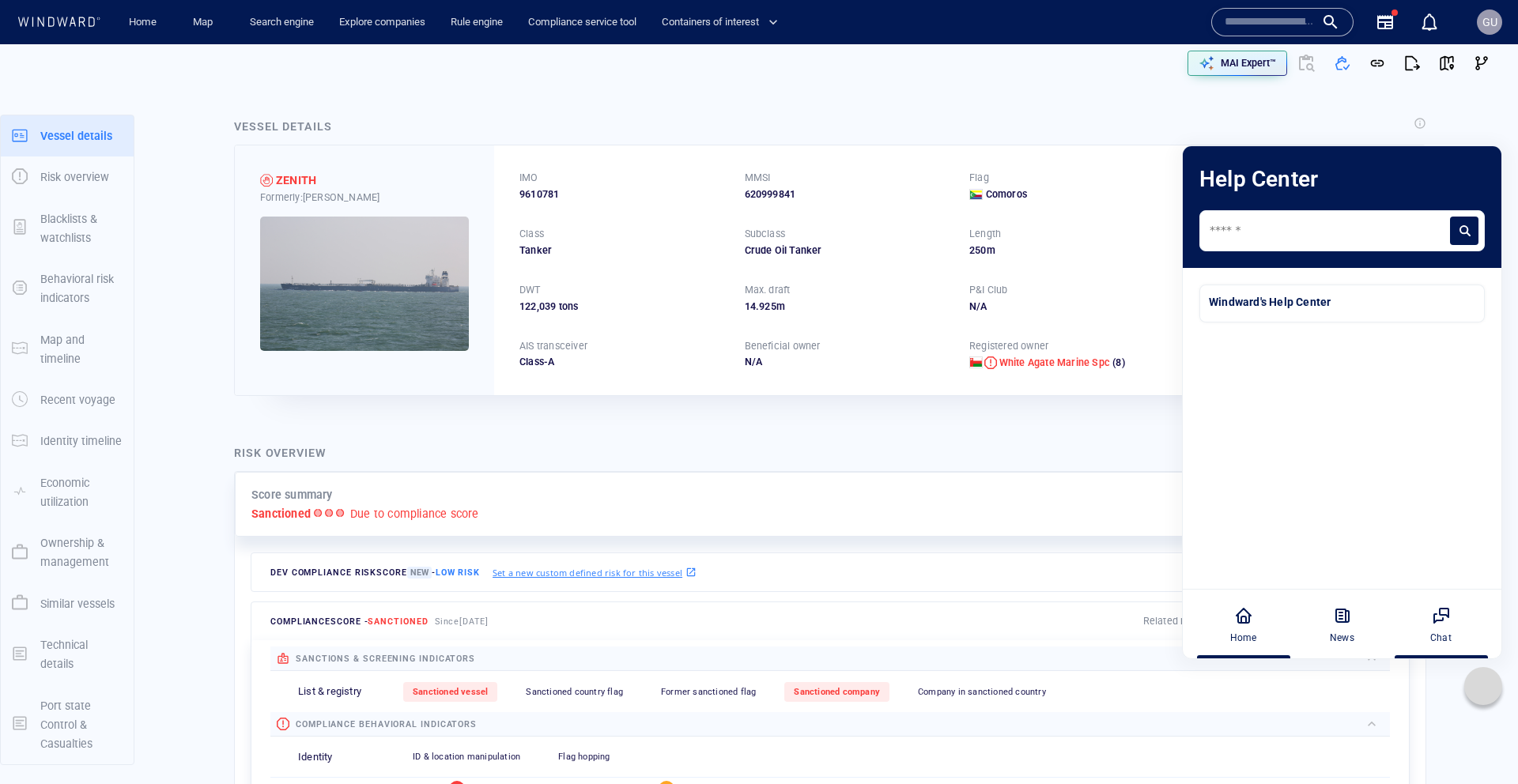
click at [1456, 626] on div "Chat" at bounding box center [1441, 624] width 88 height 69
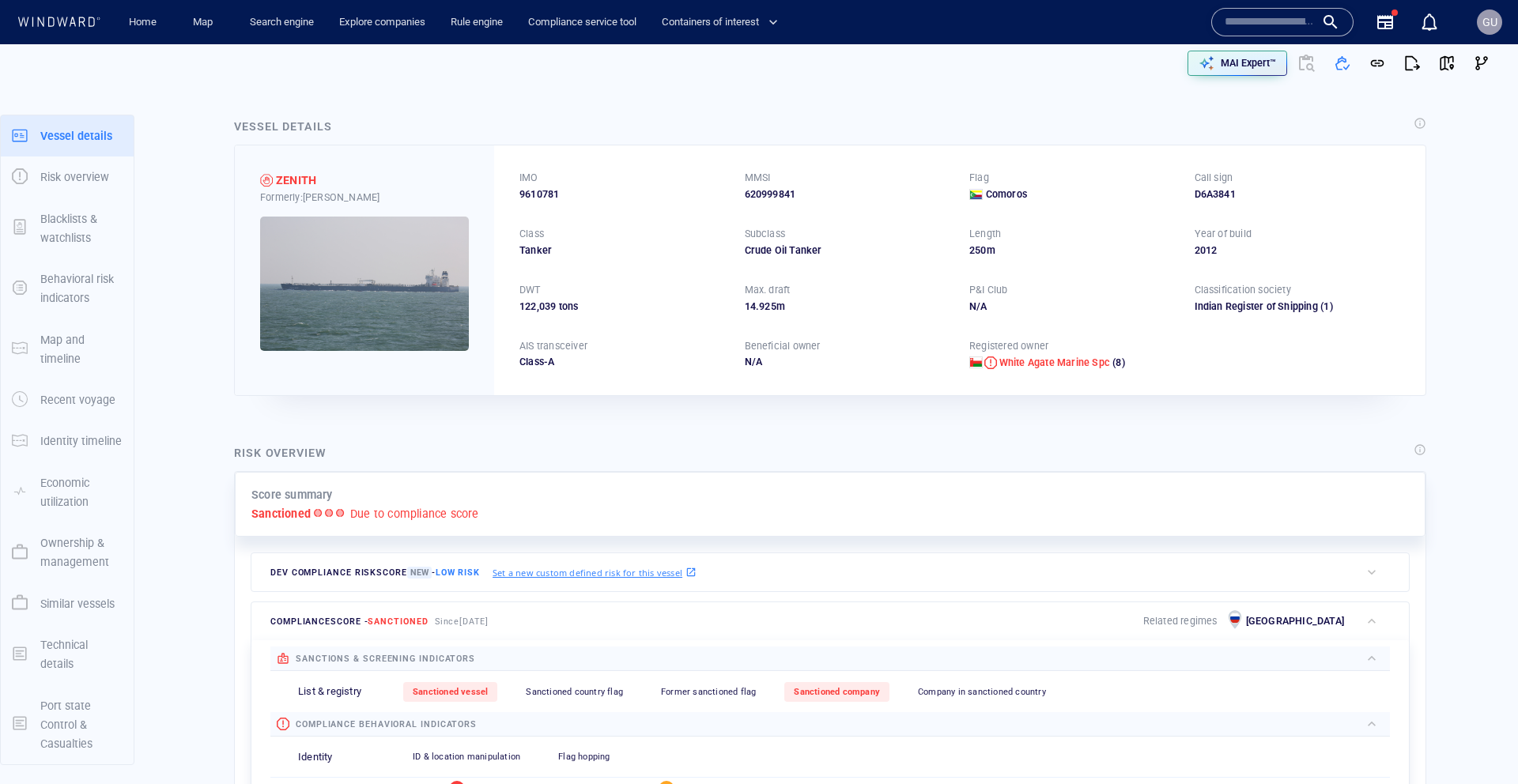
drag, startPoint x: 1494, startPoint y: 425, endPoint x: 1450, endPoint y: 517, distance: 102.0
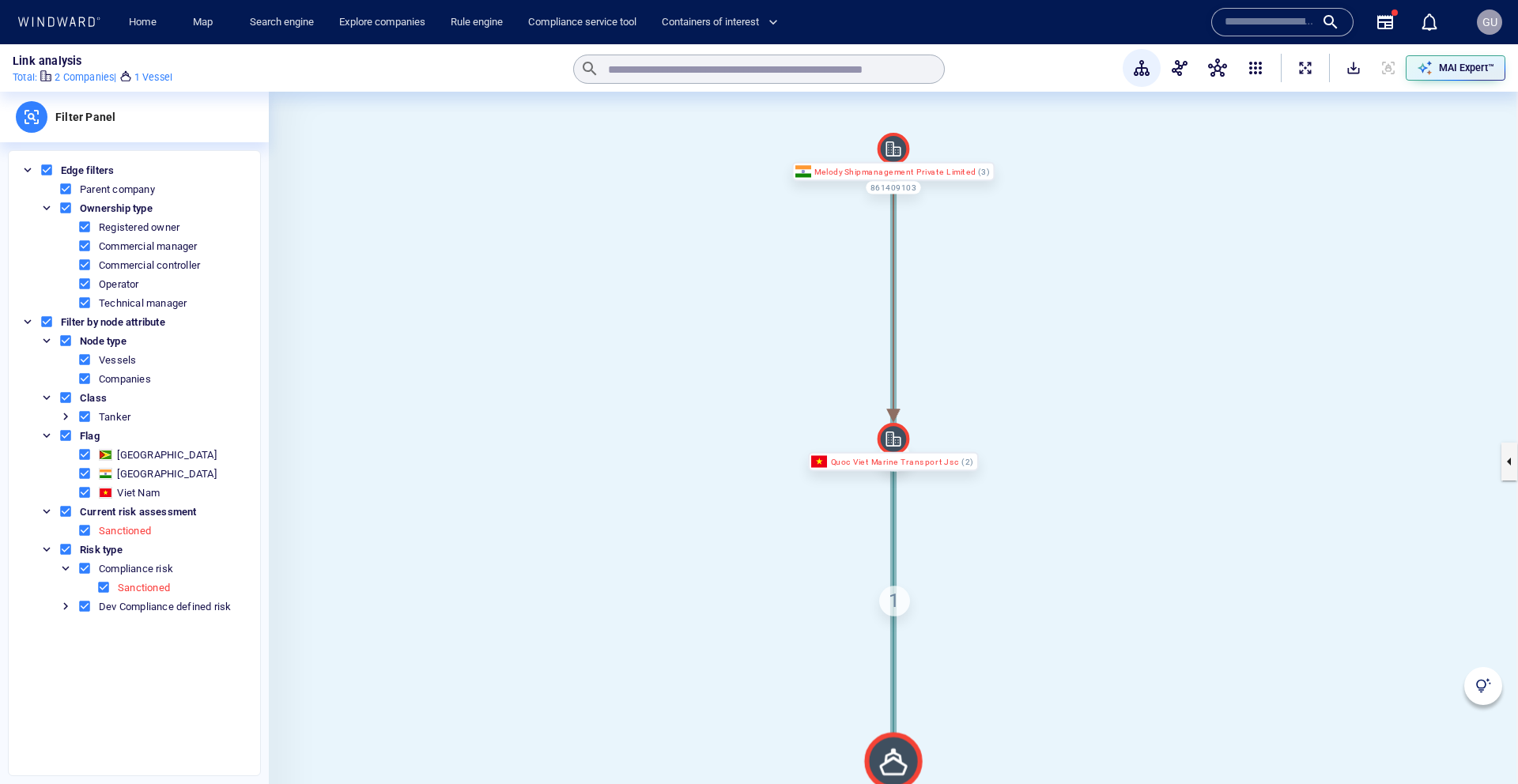
click at [1483, 689] on img at bounding box center [1483, 685] width 15 height 15
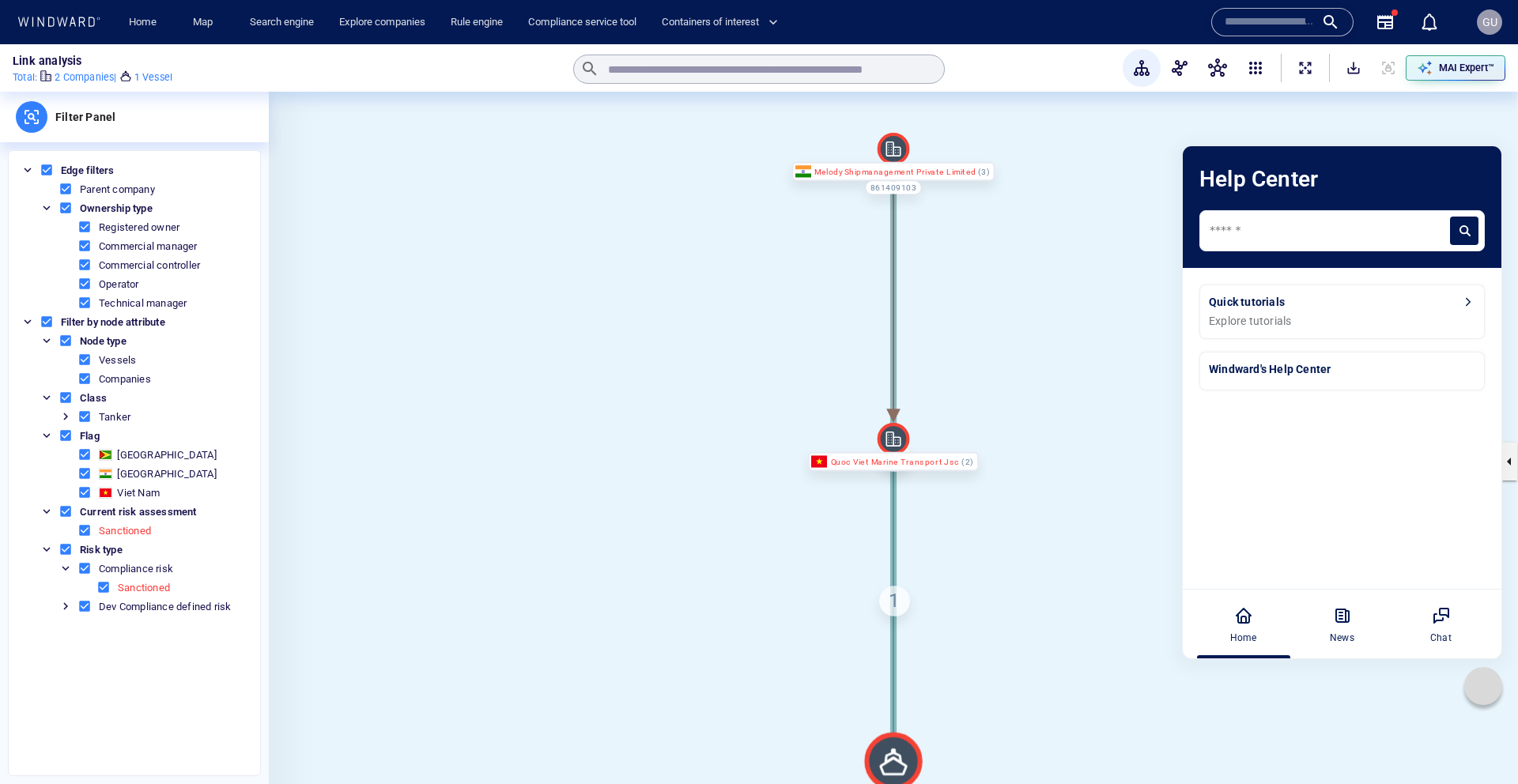
click at [1318, 313] on div "Explore tutorials" at bounding box center [1341, 321] width 266 height 16
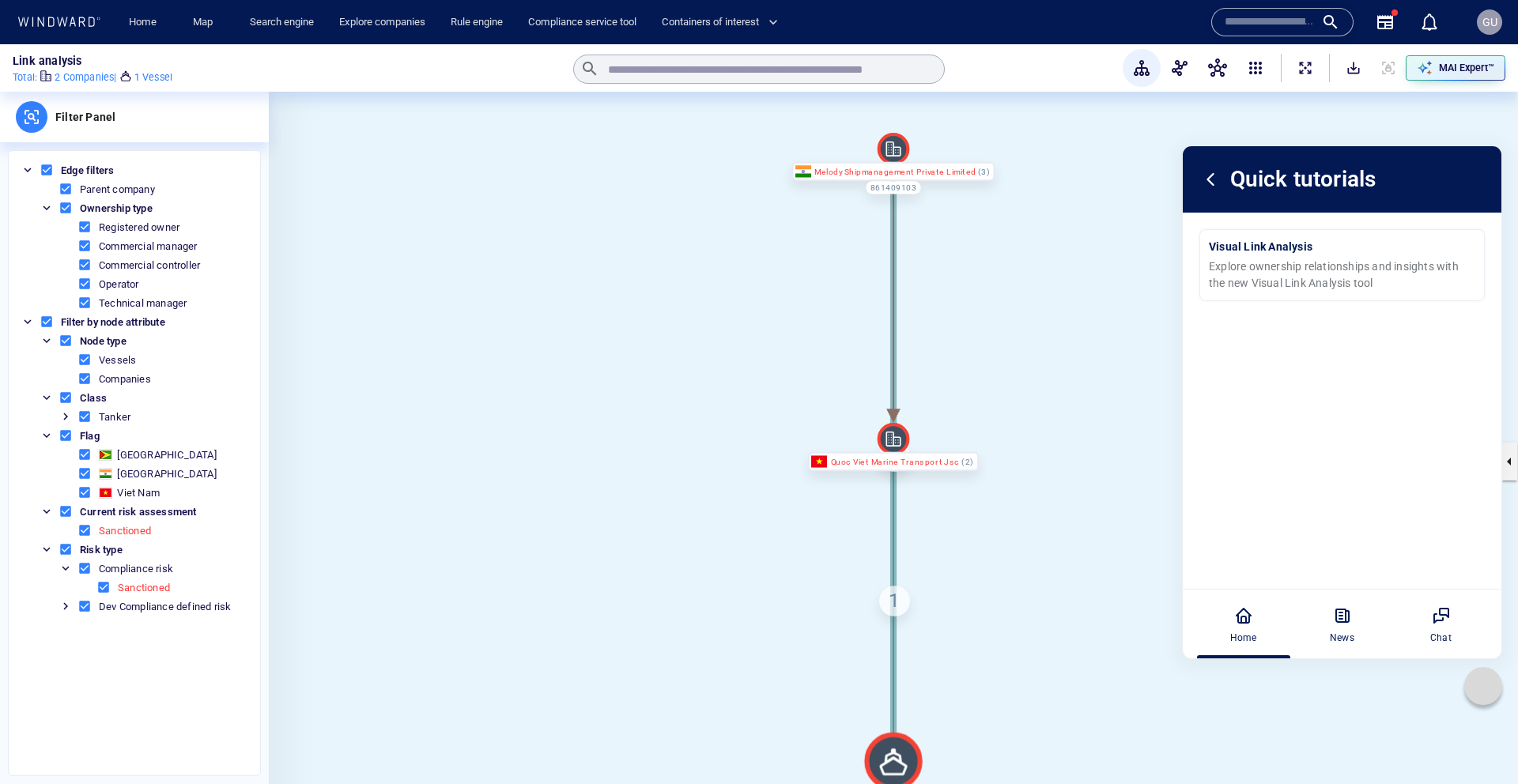
click at [296, 62] on div "Link analysis Total : 2 Companies | 1 Vessel" at bounding box center [288, 68] width 551 height 28
click at [1346, 261] on div "Explore ownership relationships and insights with the new Visual Link Analysis …" at bounding box center [1341, 274] width 266 height 33
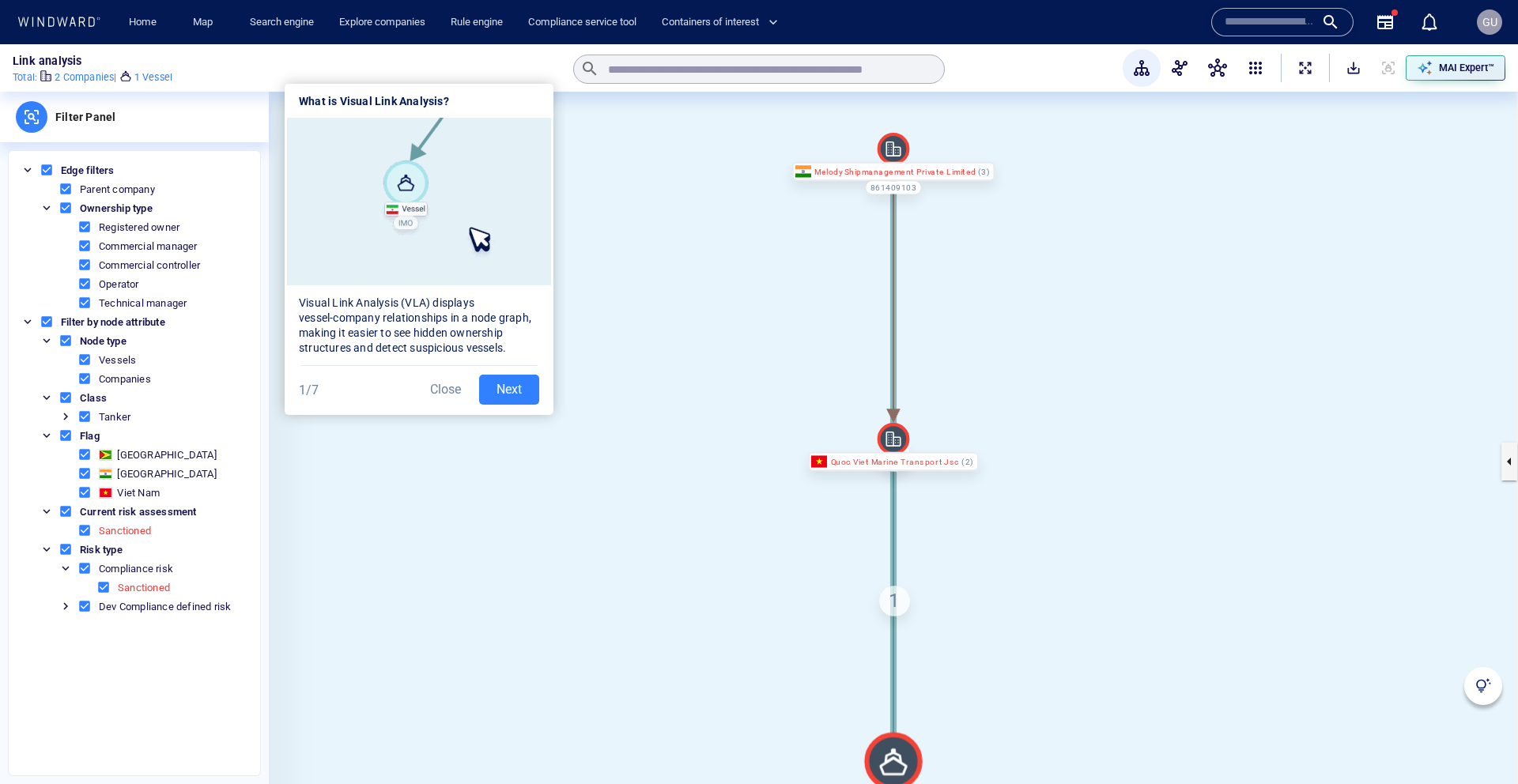
scroll to position [8, 0]
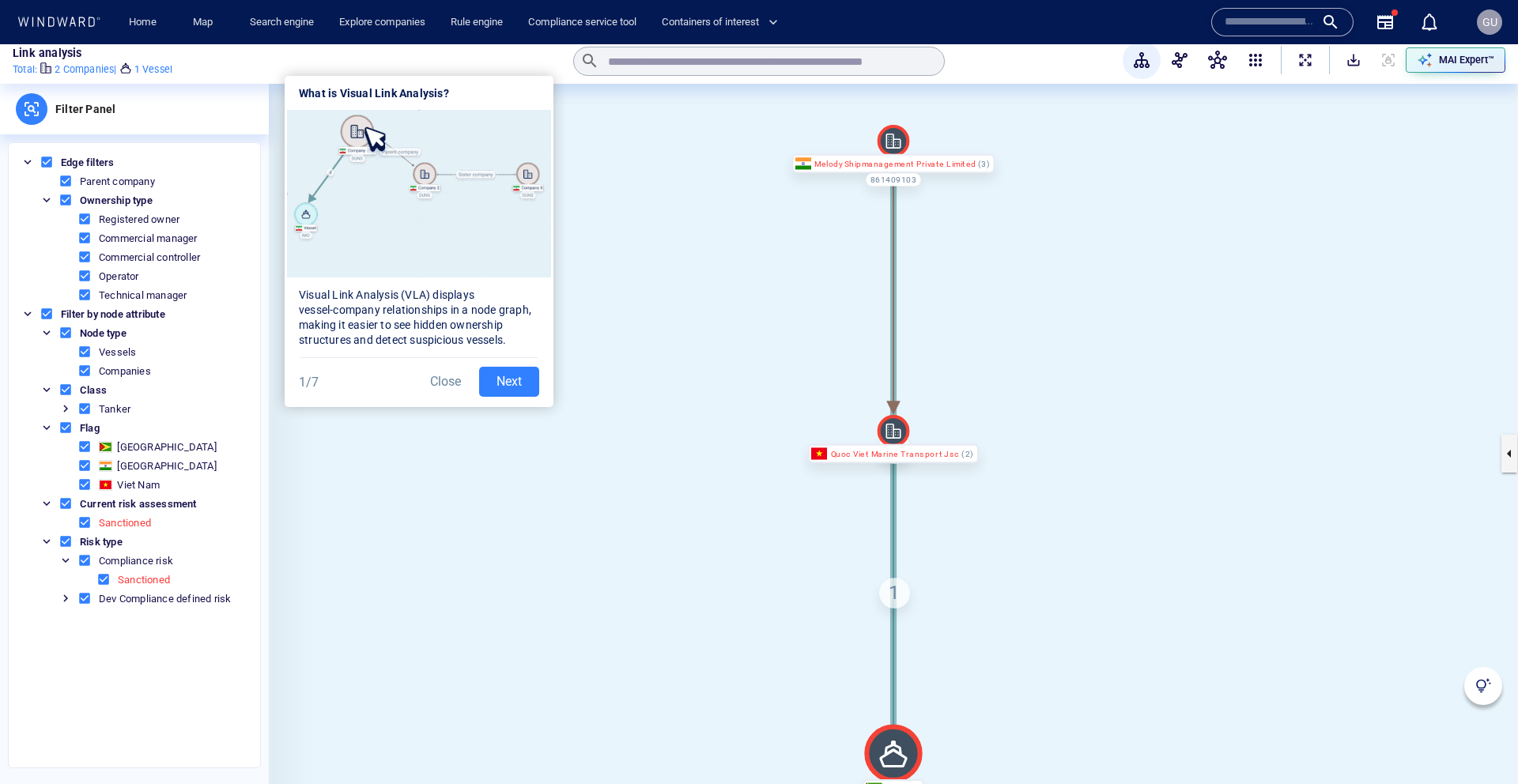
click at [506, 390] on button "Next" at bounding box center [509, 381] width 60 height 30
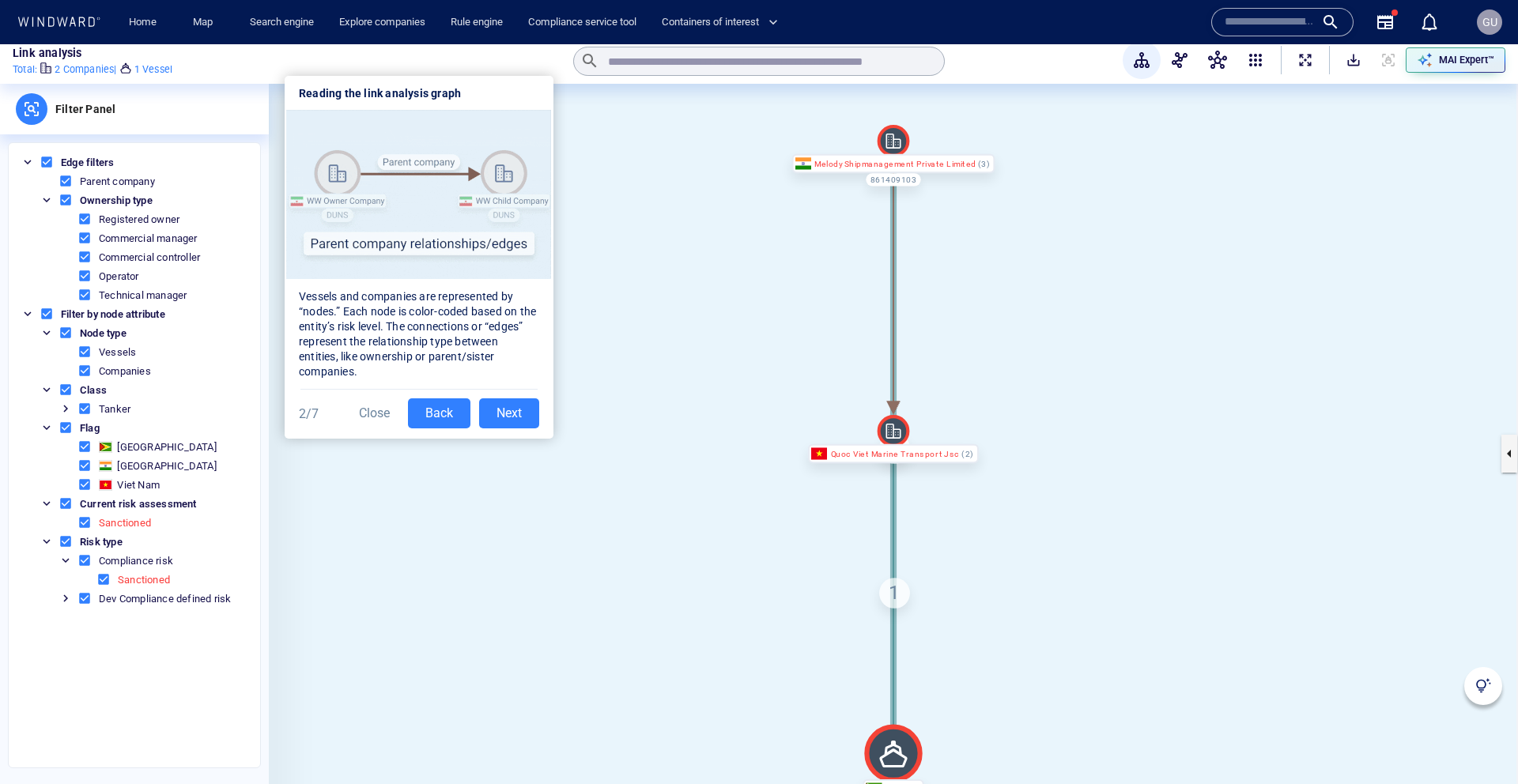
click at [511, 413] on button "Next" at bounding box center [509, 413] width 60 height 30
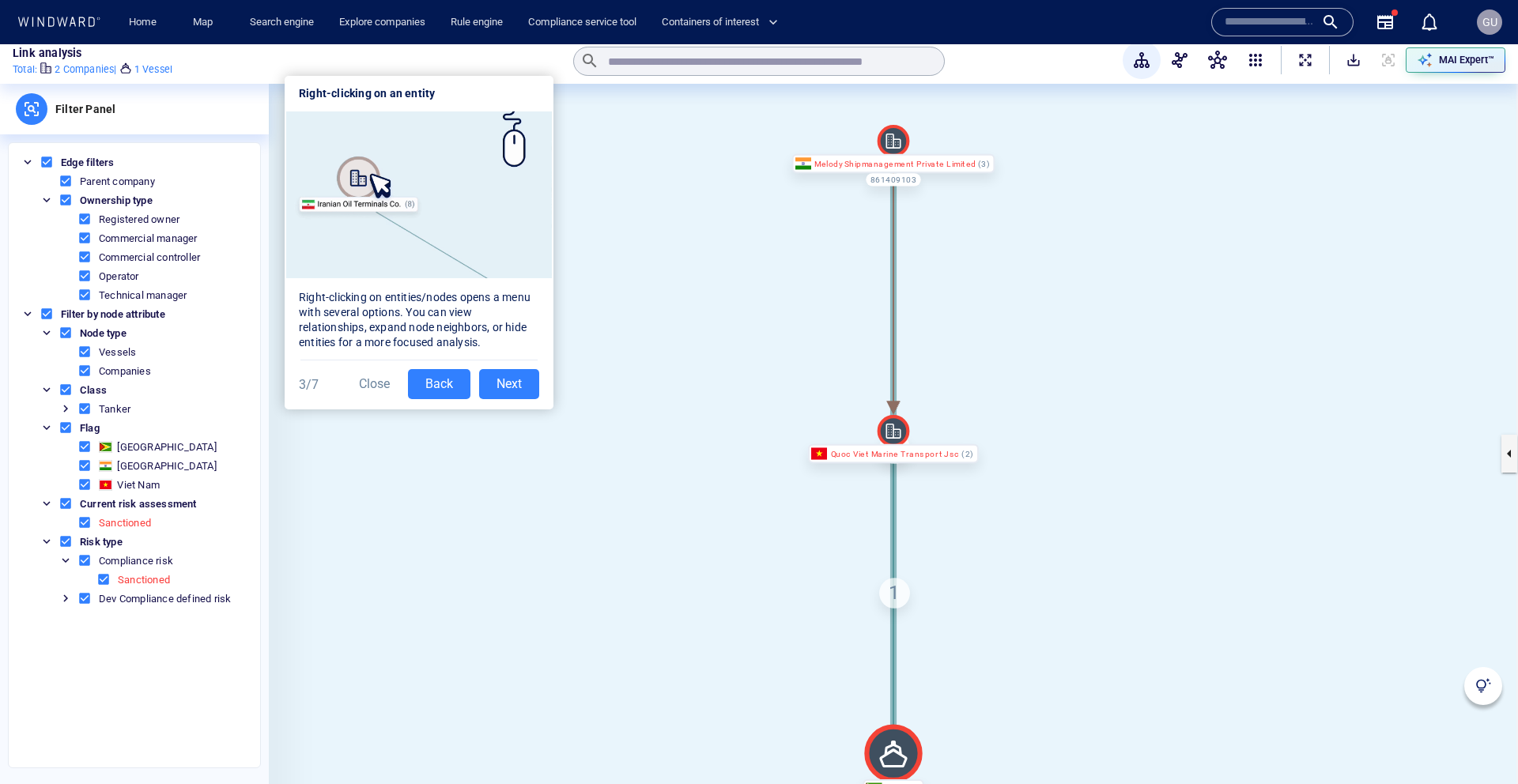
click at [527, 392] on button "Next" at bounding box center [509, 383] width 60 height 30
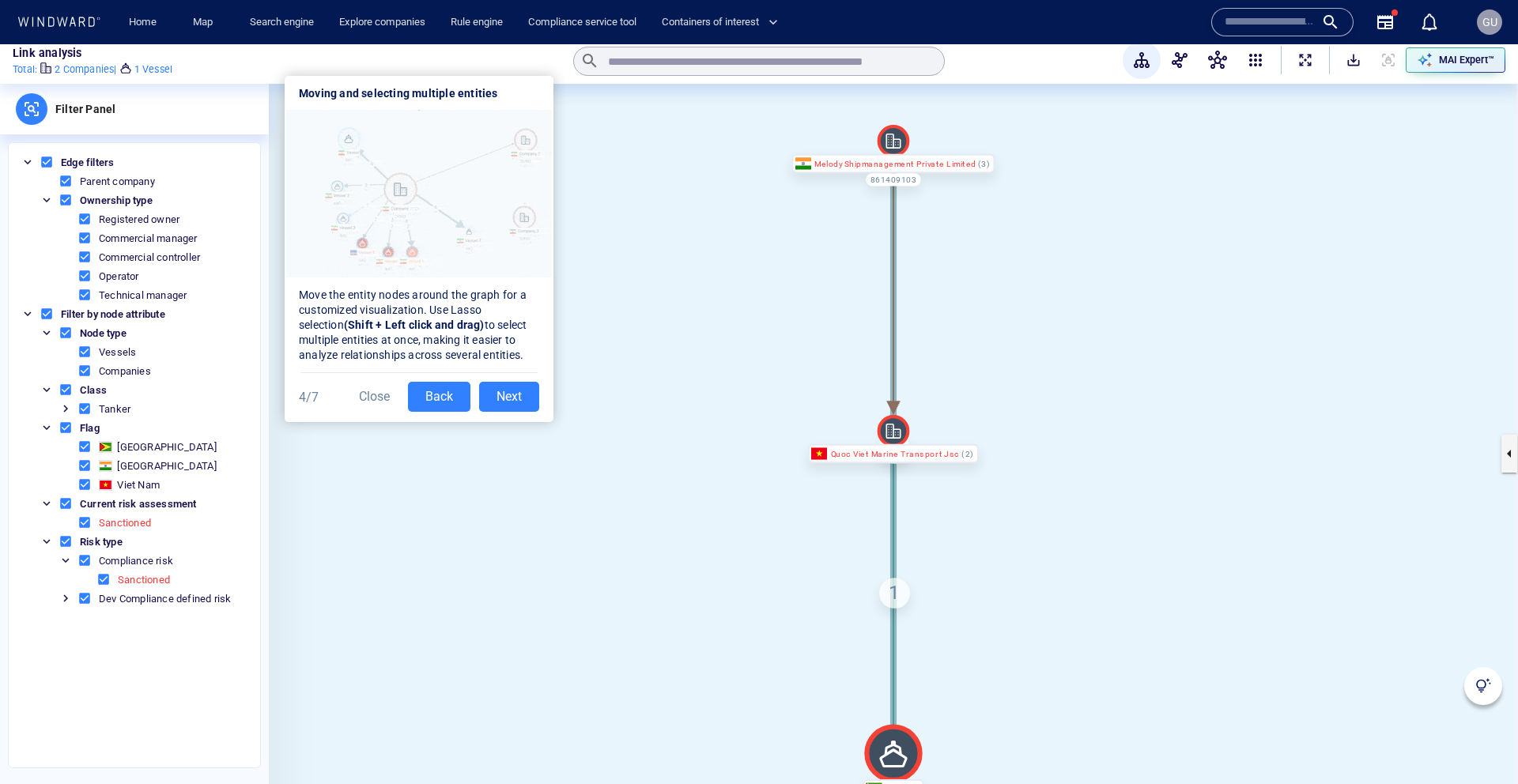
click at [511, 400] on button "Next" at bounding box center [509, 396] width 60 height 30
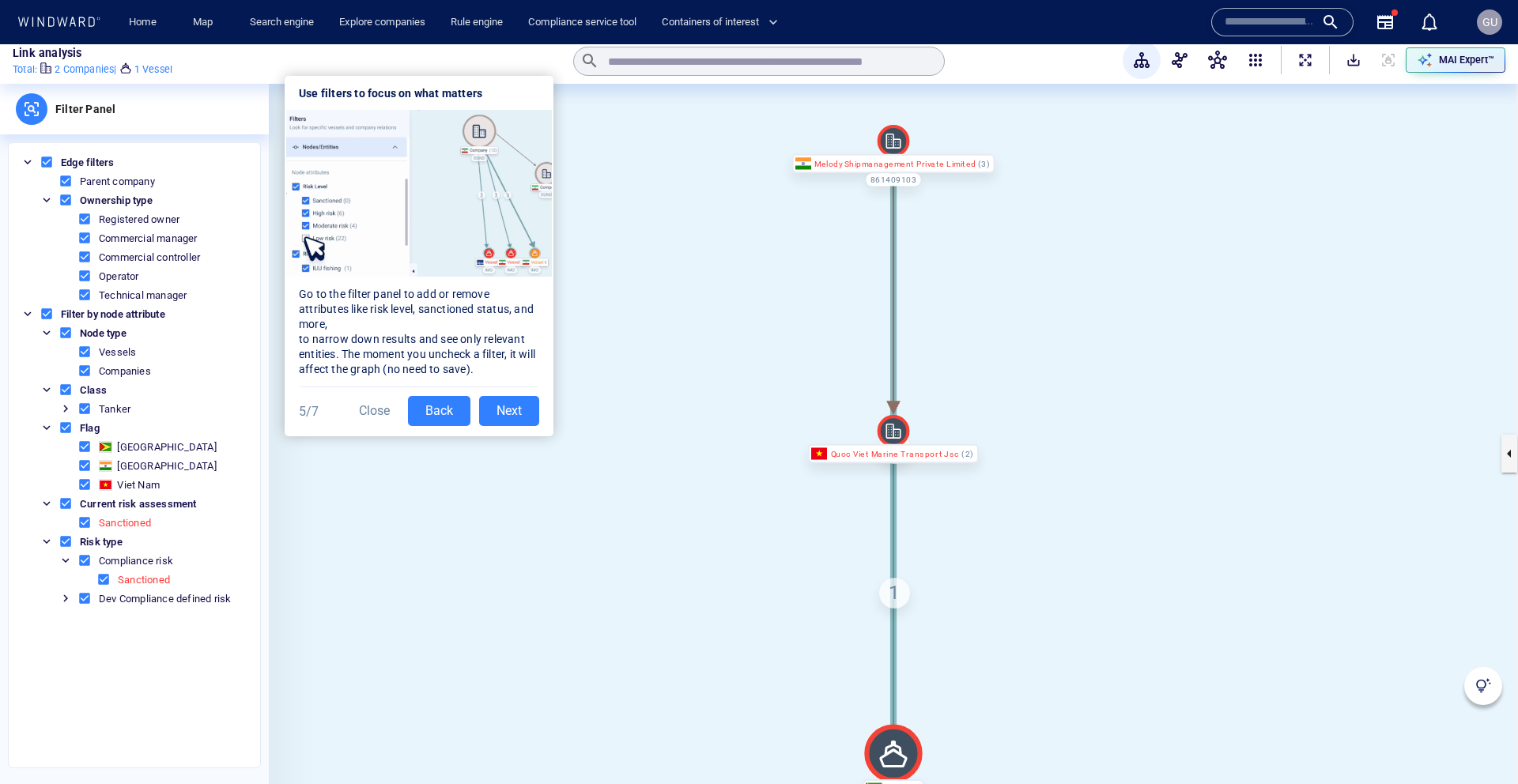
click at [381, 415] on button "Close" at bounding box center [374, 410] width 50 height 30
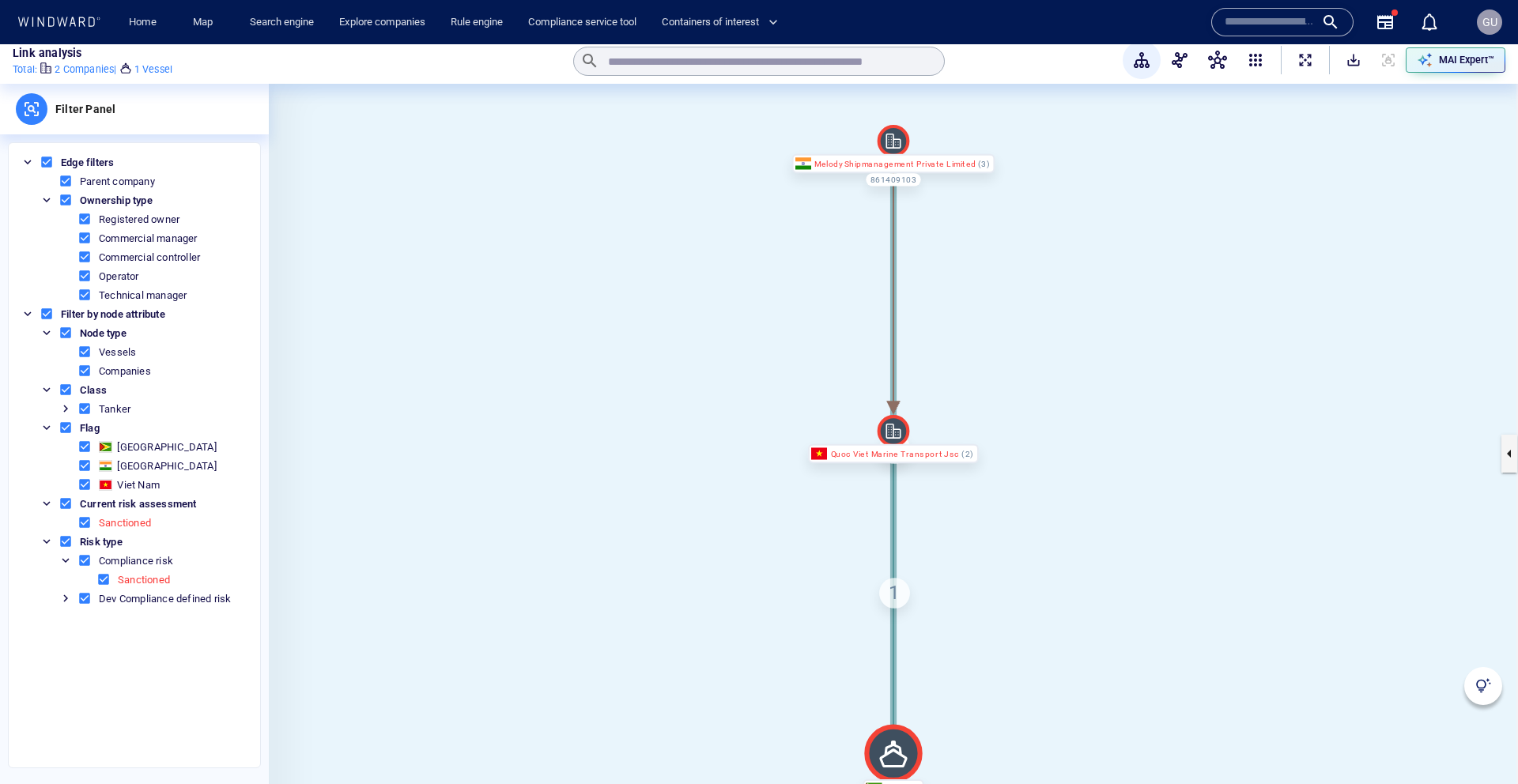
click at [1488, 696] on div at bounding box center [1483, 685] width 38 height 38
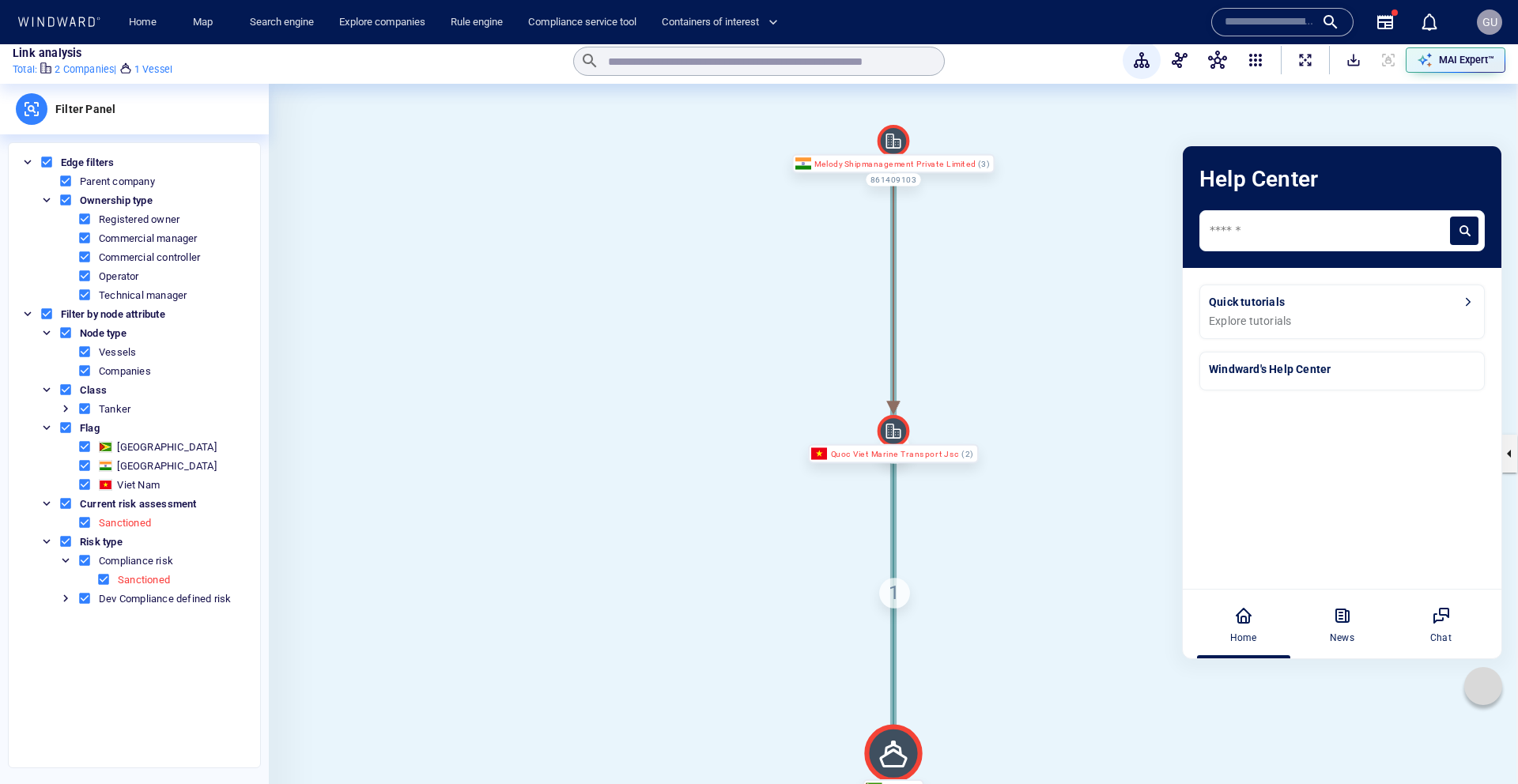
click at [1281, 304] on div "Quick tutorials" at bounding box center [1335, 302] width 252 height 16
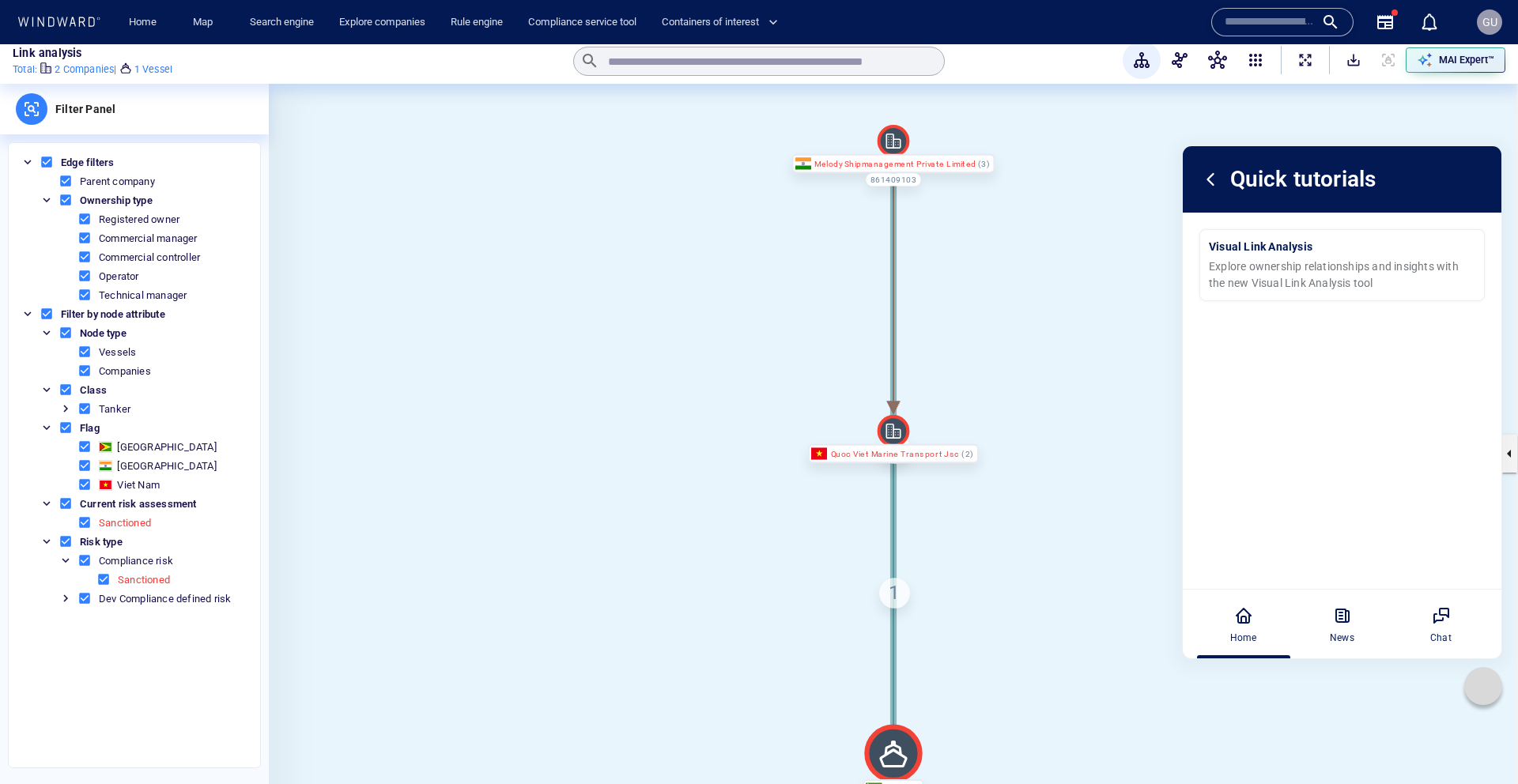
click at [1210, 185] on icon at bounding box center [1210, 179] width 22 height 22
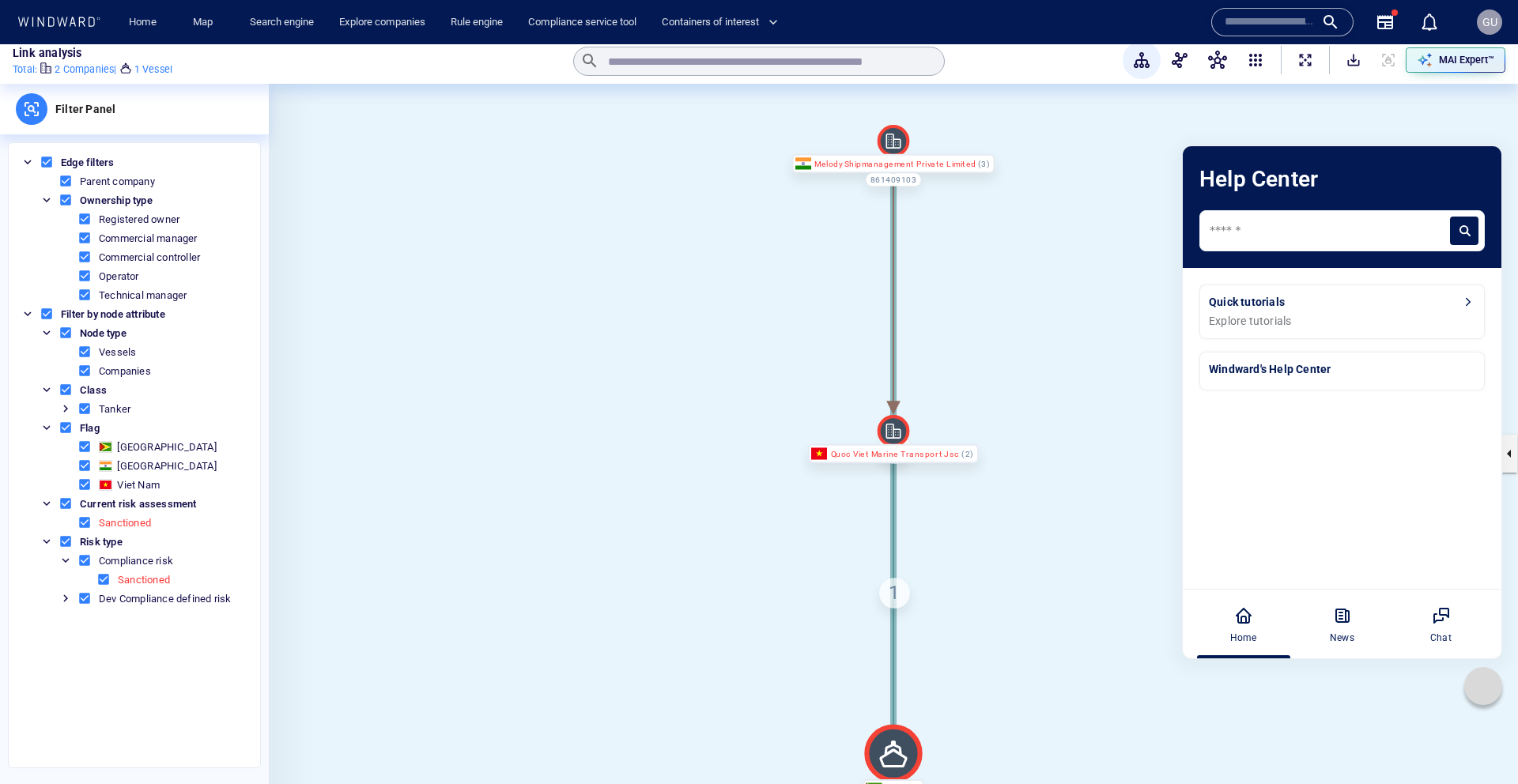
click at [1344, 312] on div "Quick tutorials Explore tutorials" at bounding box center [1341, 312] width 266 height 37
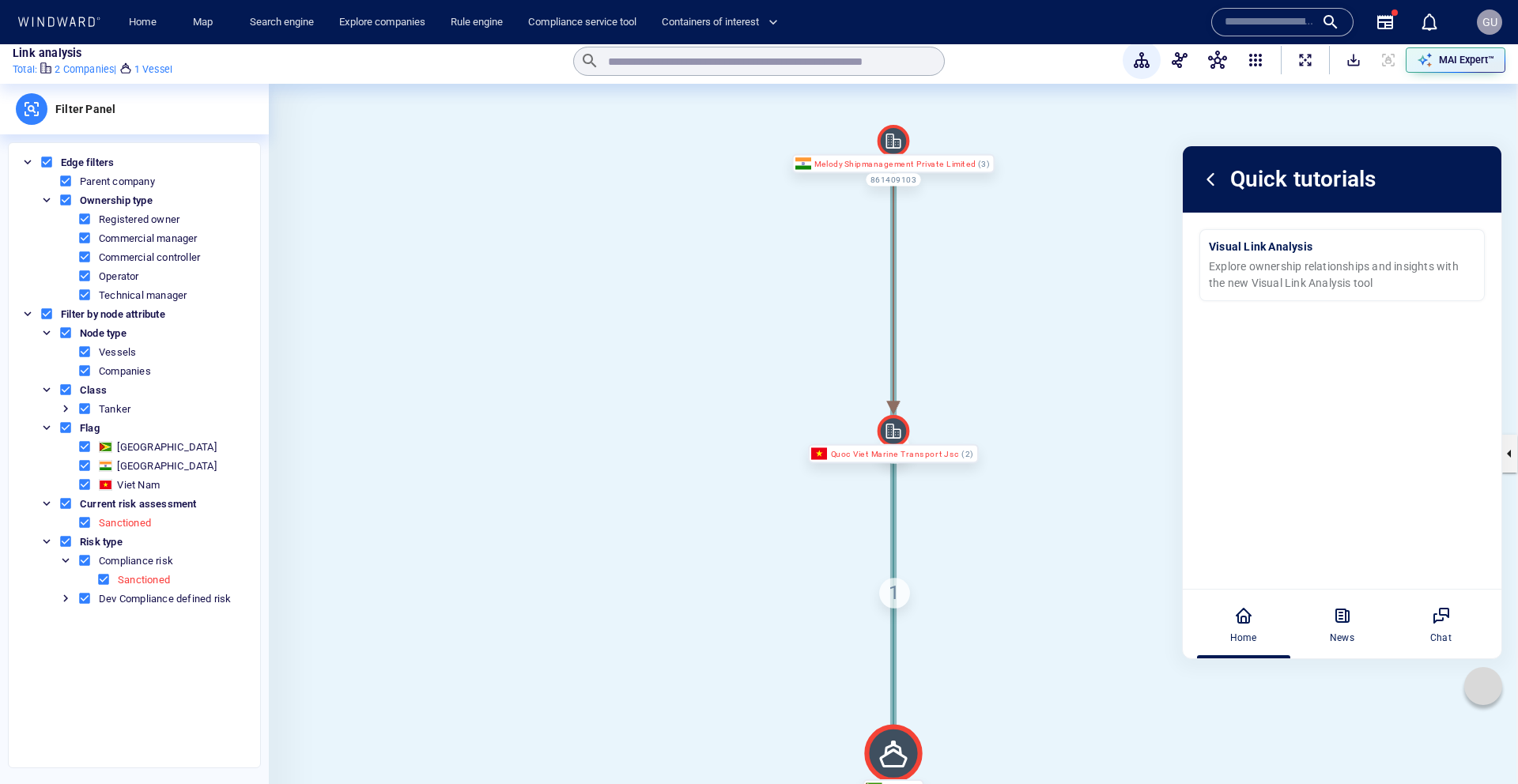
click at [1215, 188] on icon at bounding box center [1210, 179] width 22 height 22
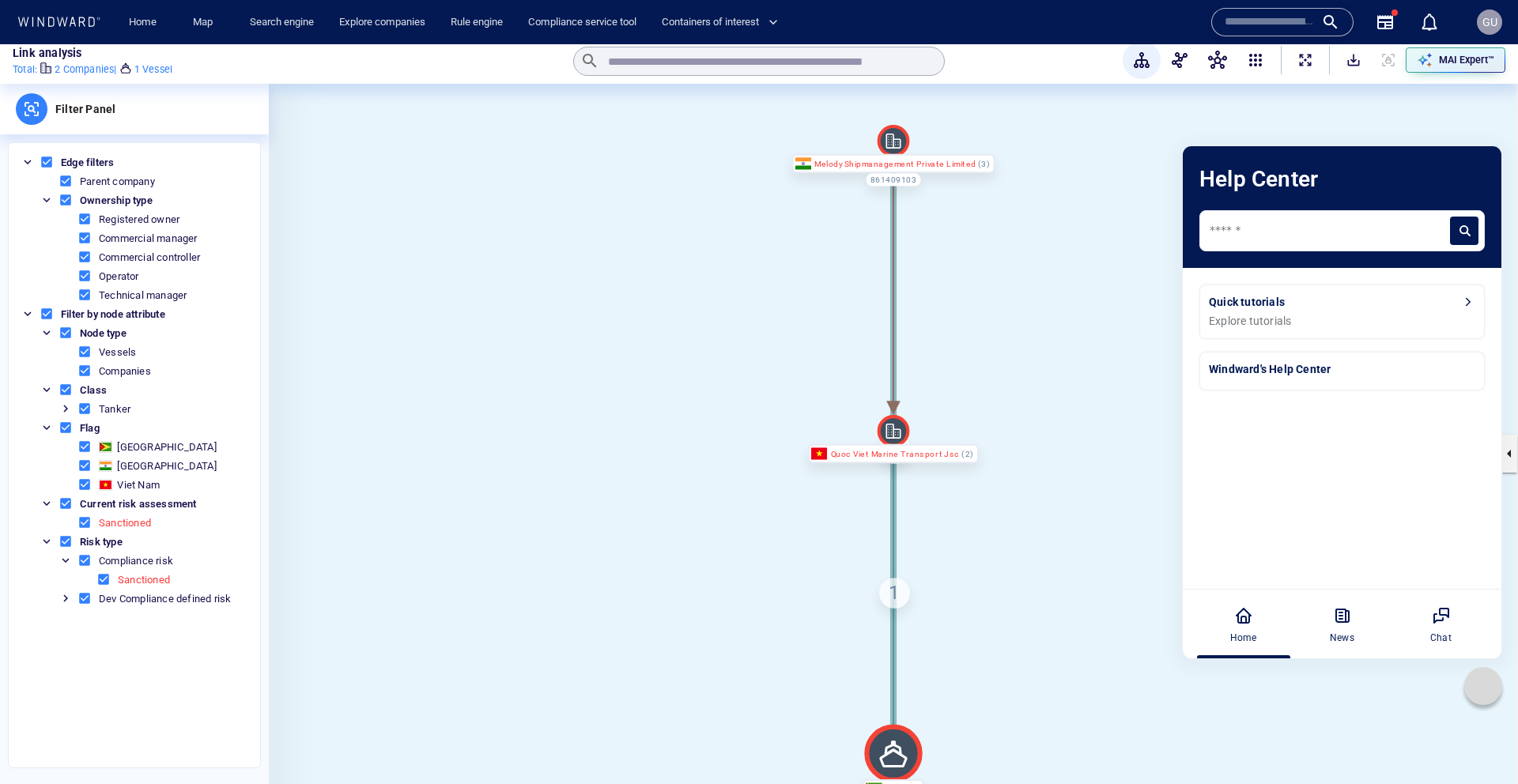
click at [1288, 322] on div "Explore tutorials" at bounding box center [1341, 321] width 266 height 16
